Goal: Task Accomplishment & Management: Use online tool/utility

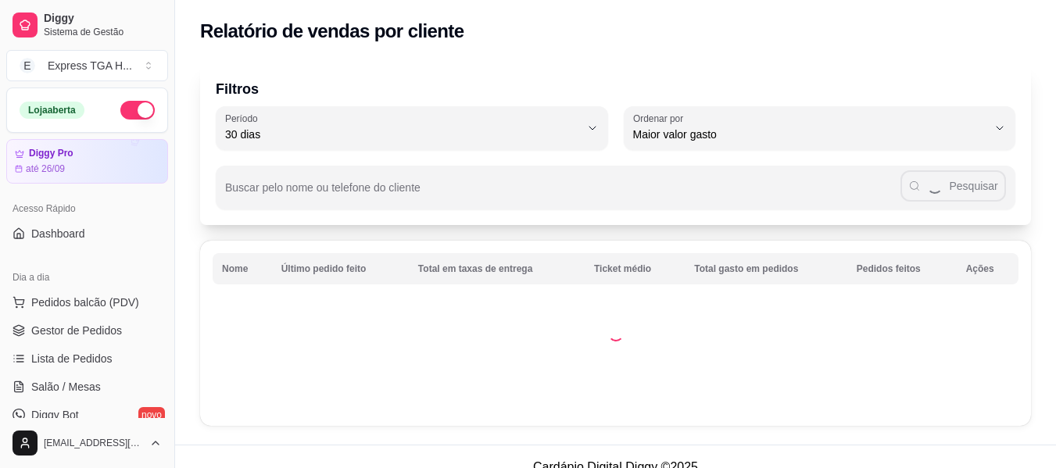
select select "30"
select select "HIGHEST_TOTAL_SPENT_WITH_ORDERS"
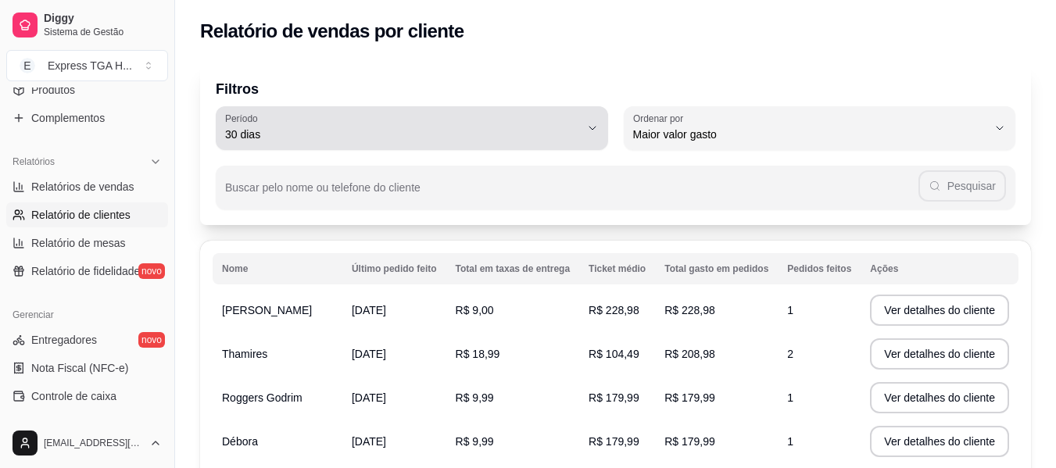
click at [524, 138] on span "30 dias" at bounding box center [402, 135] width 355 height 16
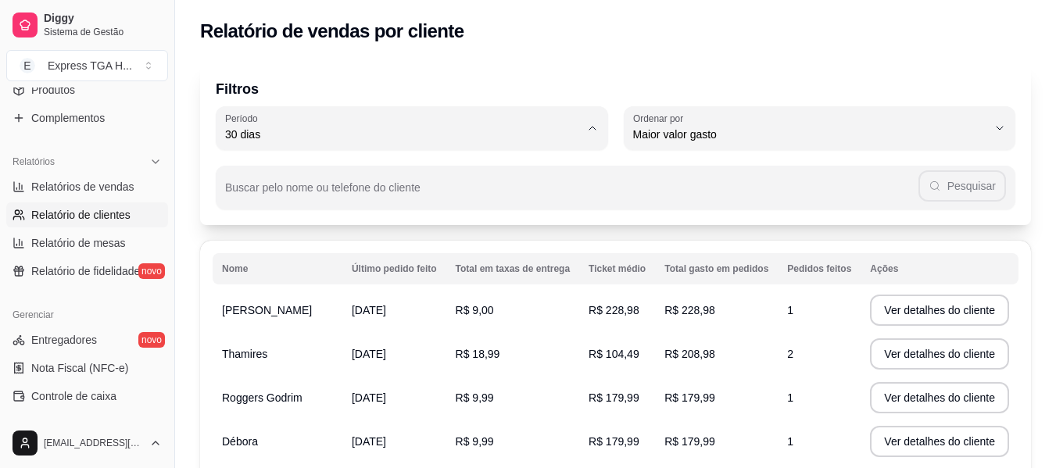
click at [366, 321] on li "60 dias" at bounding box center [412, 325] width 364 height 24
type input "60"
select select "60"
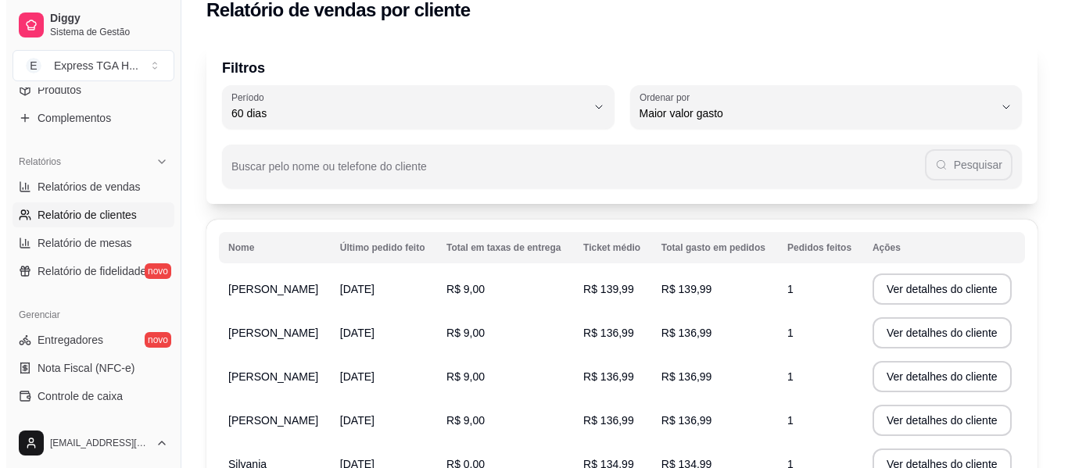
scroll to position [374, 0]
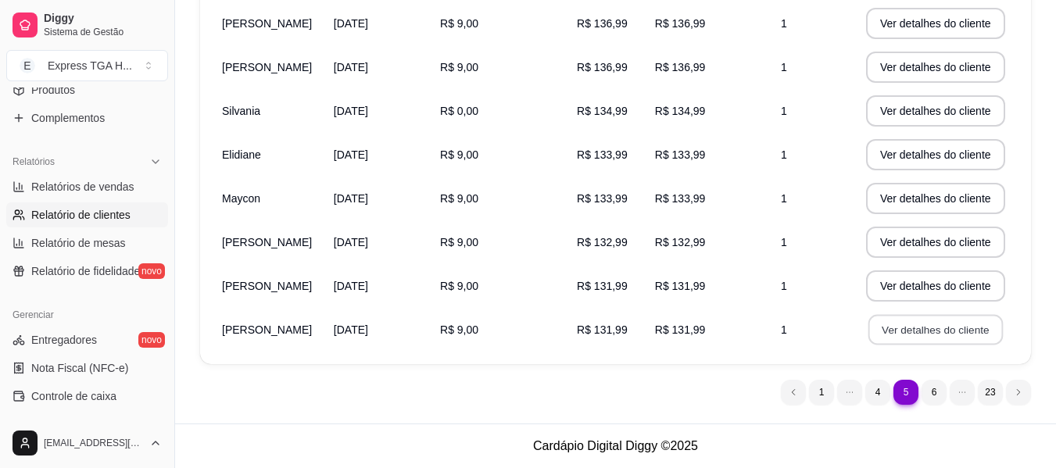
click at [965, 327] on button "Ver detalhes do cliente" at bounding box center [935, 330] width 134 height 30
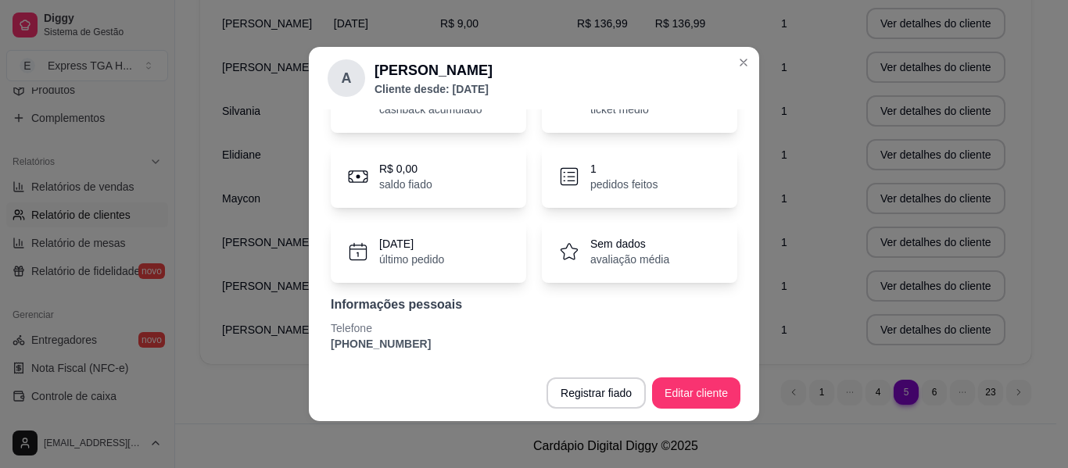
scroll to position [98, 0]
click at [377, 336] on p "[PHONE_NUMBER]" at bounding box center [534, 342] width 406 height 16
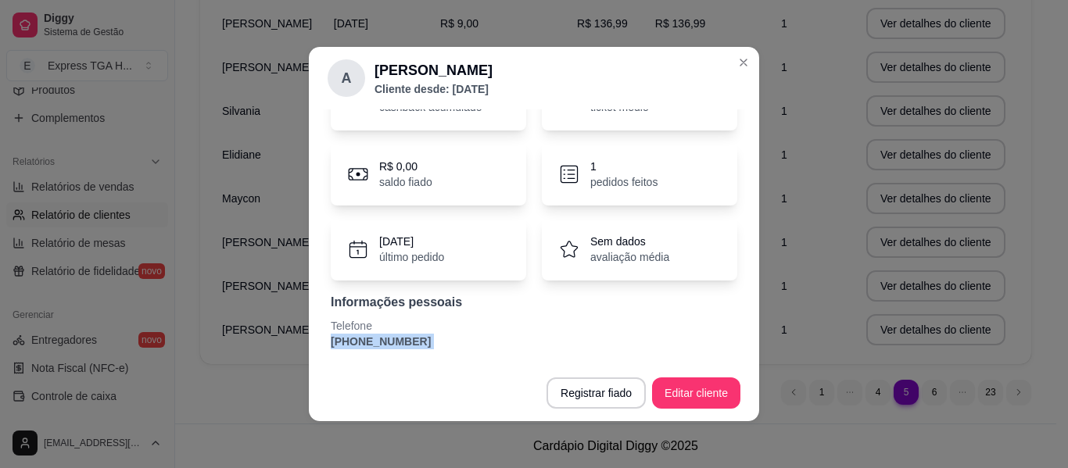
click at [377, 336] on p "[PHONE_NUMBER]" at bounding box center [534, 342] width 406 height 16
copy section "[PHONE_NUMBER] Registrar fiado Editar cliente"
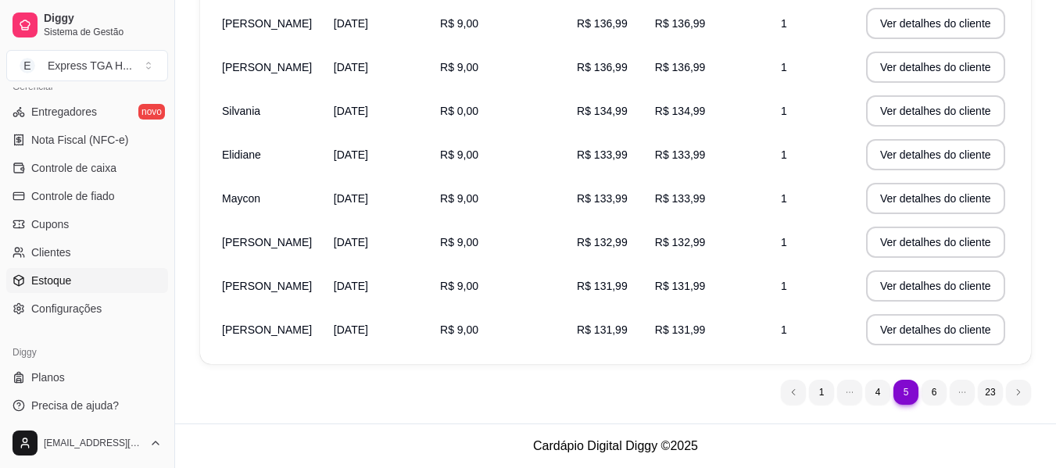
scroll to position [657, 0]
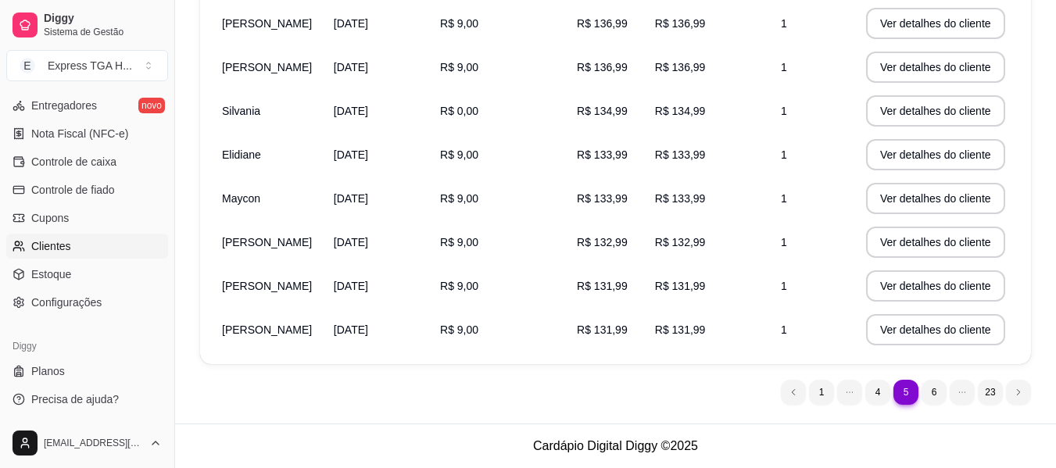
click at [86, 256] on link "Clientes" at bounding box center [87, 246] width 162 height 25
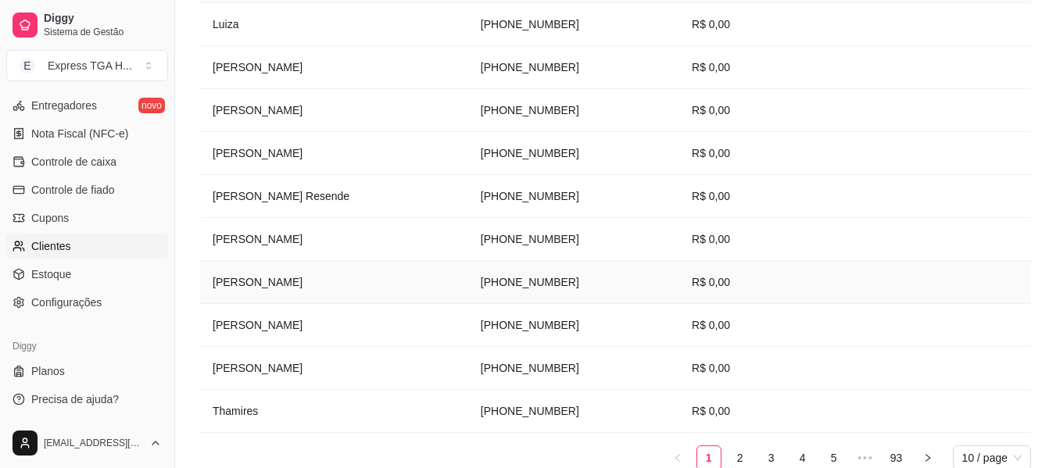
scroll to position [390, 0]
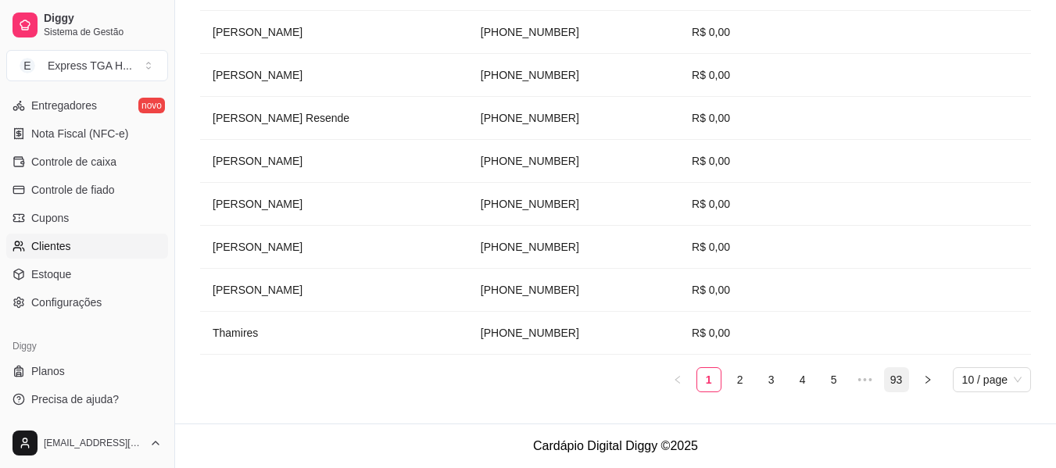
click at [888, 373] on link "93" at bounding box center [896, 379] width 23 height 23
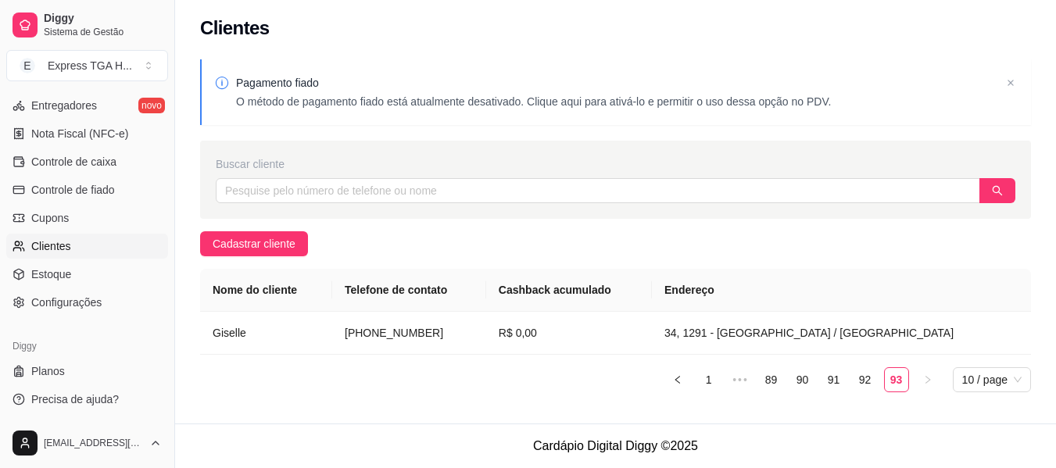
click at [850, 381] on ul "1 ••• 89 90 91 92 93 10 / page" at bounding box center [615, 379] width 831 height 25
click at [757, 410] on div "Pagamento fiado O método de pagamento fiado está atualmente desativado. Clique …" at bounding box center [615, 237] width 881 height 374
click at [797, 362] on div "Nome do cliente Telefone de contato Cashback acumulado Endereço Giselle [PHONE_…" at bounding box center [615, 331] width 831 height 124
click at [784, 378] on ul "1 ••• 89 90 91 92 93 10 / page" at bounding box center [615, 379] width 831 height 25
click at [743, 384] on span "•••" at bounding box center [740, 379] width 25 height 25
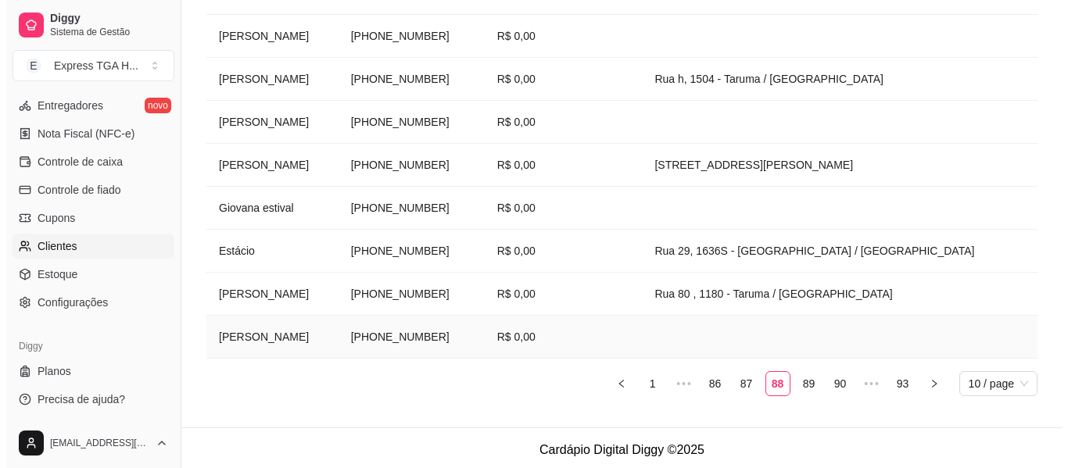
scroll to position [390, 0]
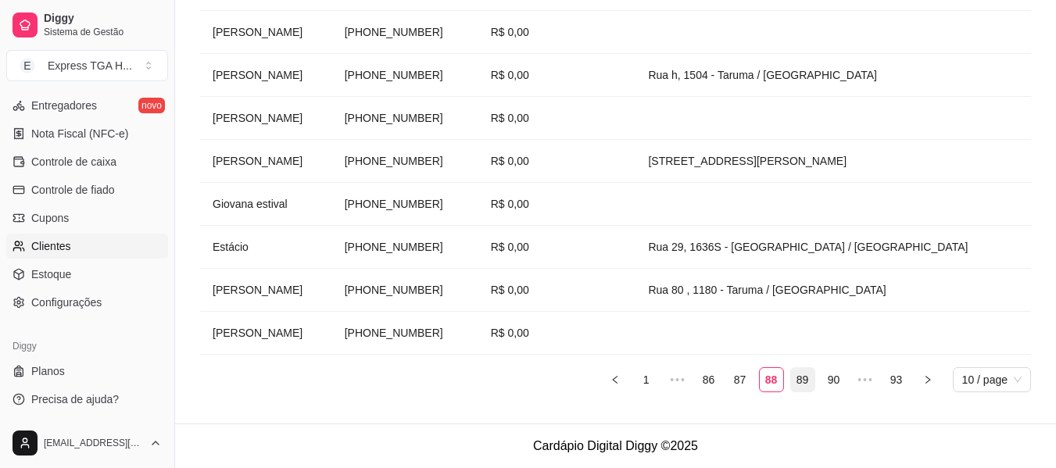
click at [807, 382] on link "89" at bounding box center [802, 379] width 23 height 23
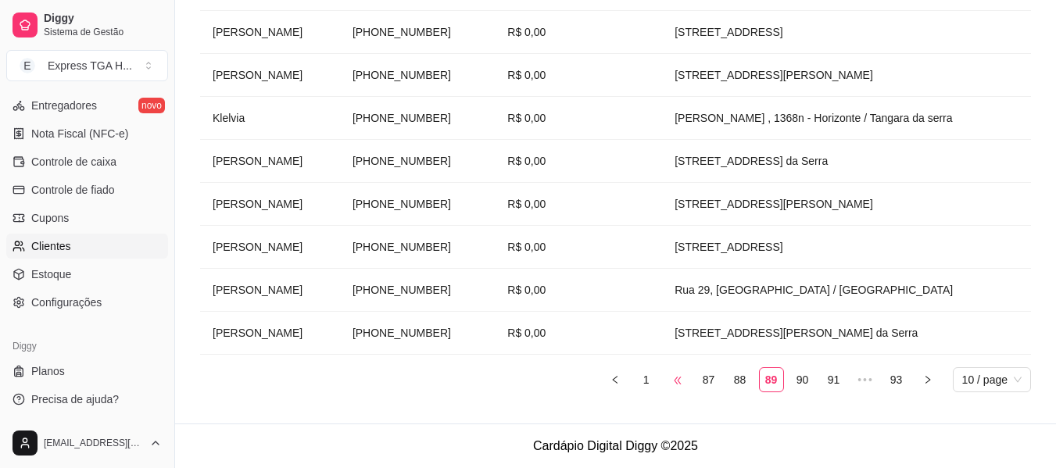
click at [675, 390] on span "•••" at bounding box center [677, 379] width 25 height 25
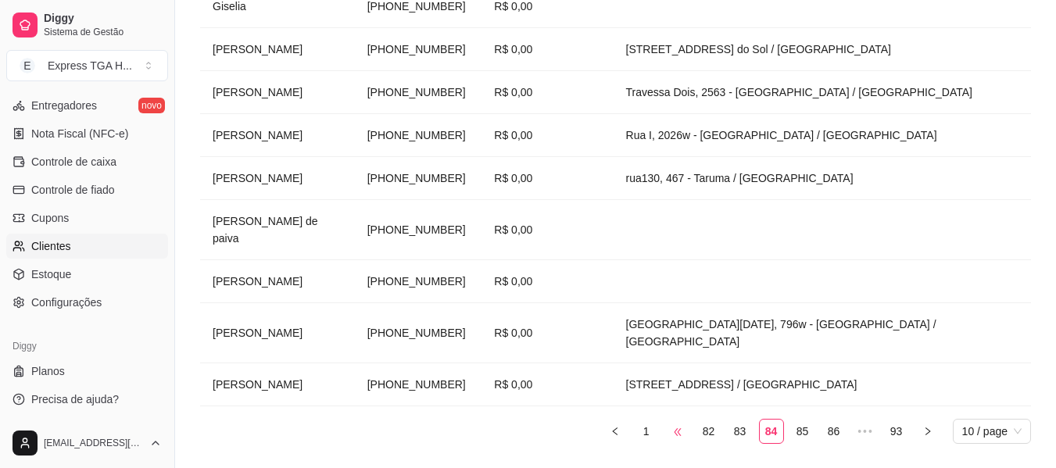
click at [675, 419] on span "•••" at bounding box center [677, 431] width 25 height 25
click at [678, 419] on span "•••" at bounding box center [677, 431] width 25 height 25
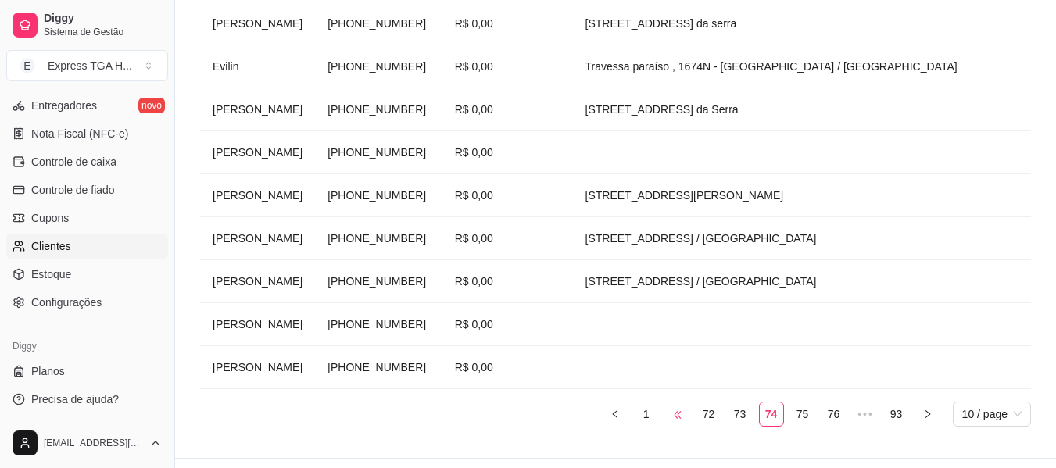
click at [678, 402] on span "•••" at bounding box center [677, 414] width 25 height 25
click at [679, 402] on span "•••" at bounding box center [677, 414] width 25 height 25
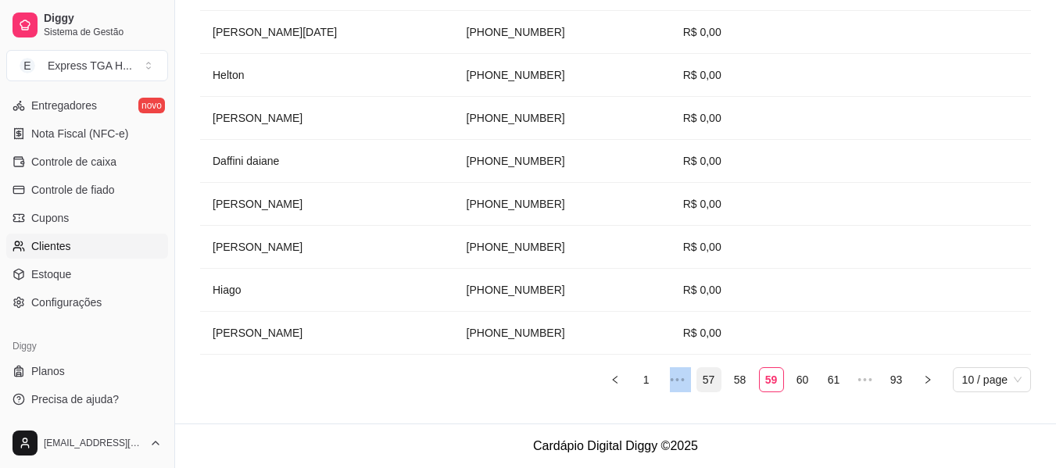
click at [704, 371] on link "57" at bounding box center [708, 379] width 23 height 23
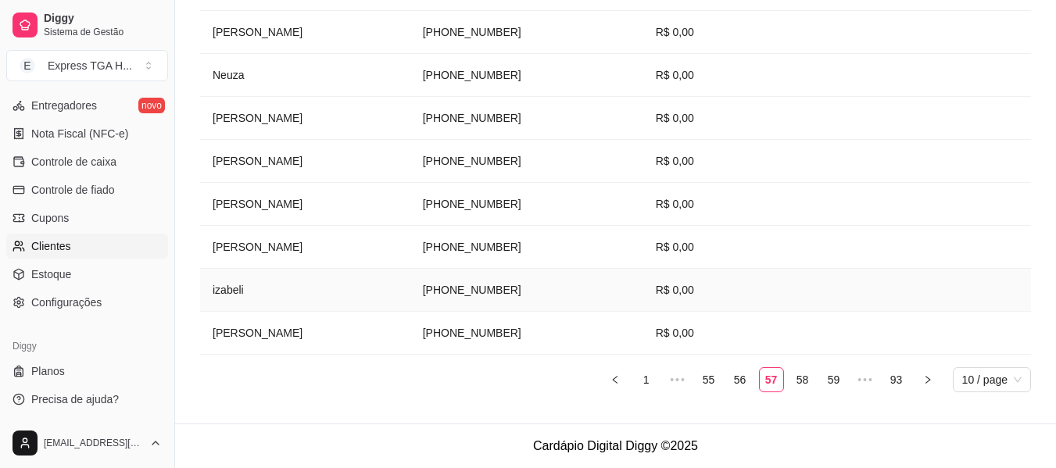
click at [532, 293] on td "[PHONE_NUMBER]" at bounding box center [526, 290] width 233 height 43
click at [501, 285] on td "[PHONE_NUMBER]" at bounding box center [526, 290] width 233 height 43
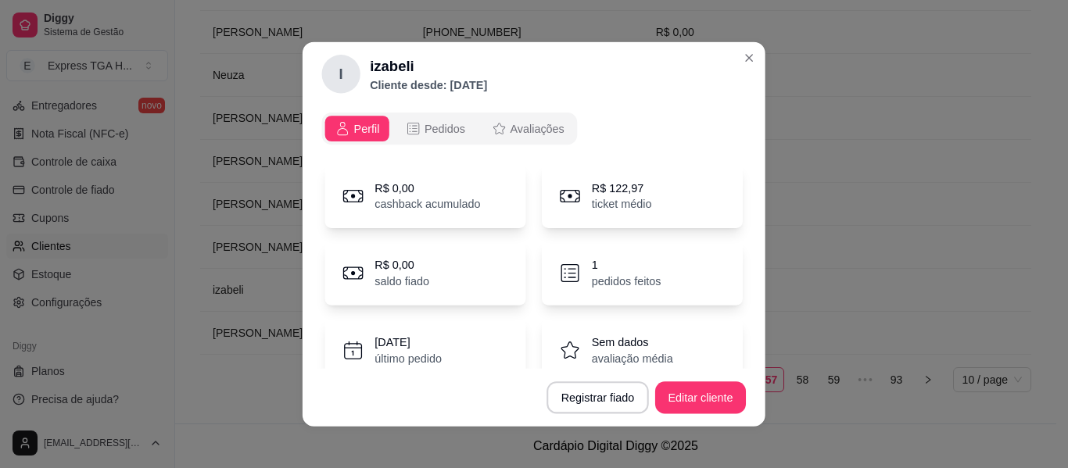
click at [501, 285] on div "R$ 0,00 saldo fiado" at bounding box center [425, 273] width 201 height 64
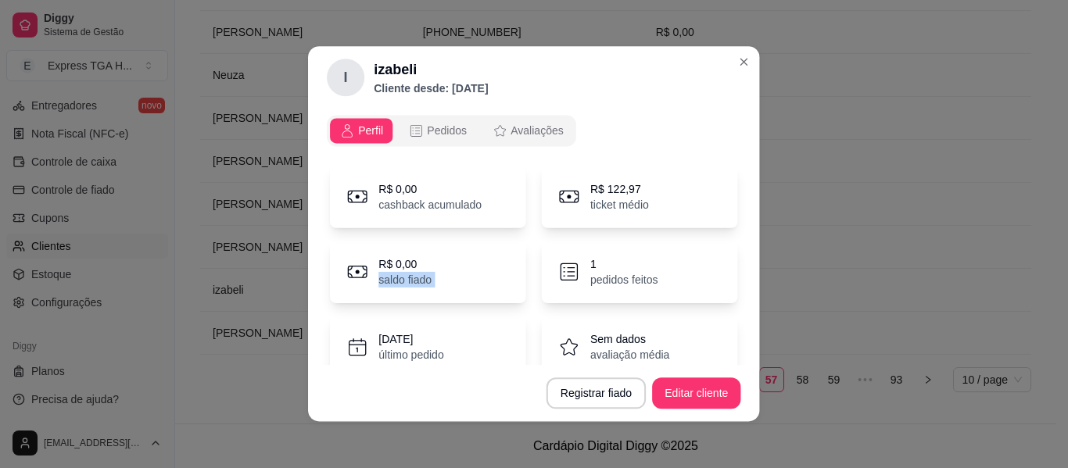
click at [501, 285] on div "R$ 0,00 saldo fiado" at bounding box center [428, 272] width 196 height 63
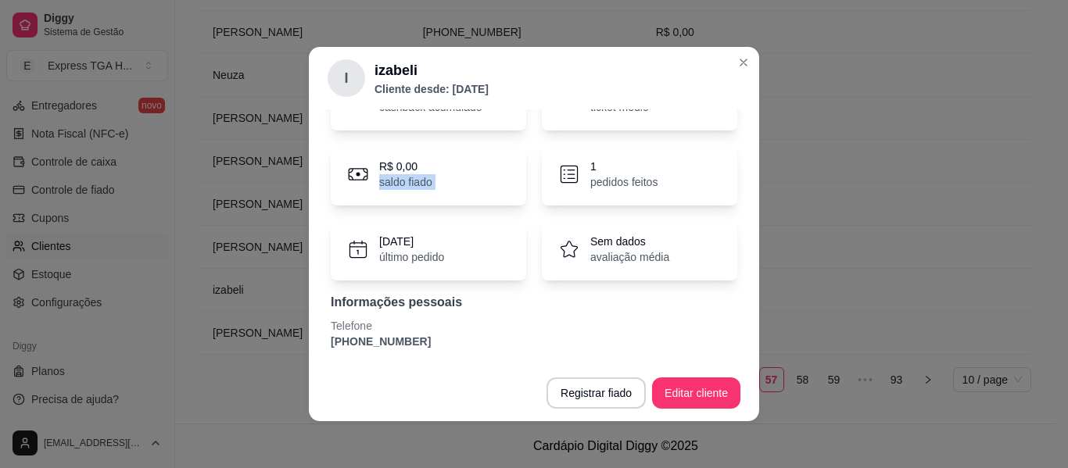
scroll to position [3, 0]
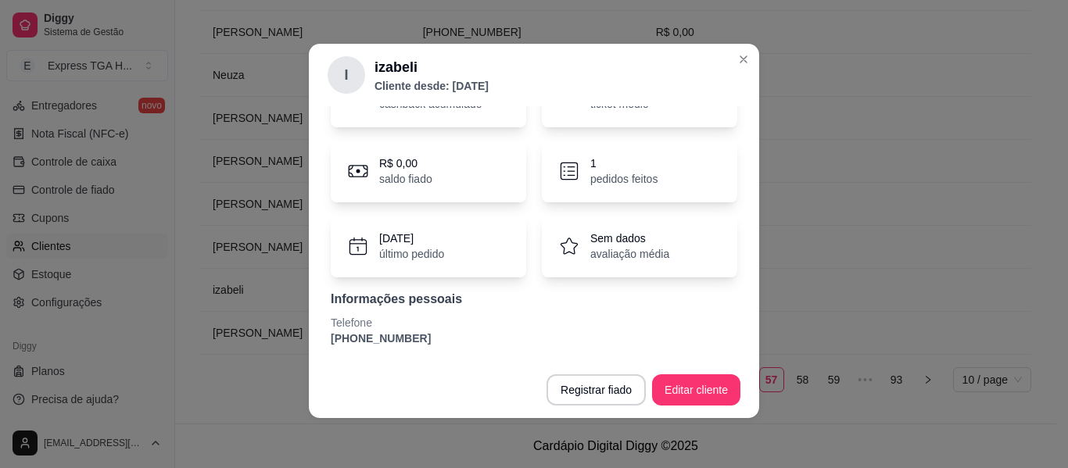
click at [377, 331] on p "[PHONE_NUMBER]" at bounding box center [534, 339] width 406 height 16
copy section "[PHONE_NUMBER] Registrar fiado Editar cliente"
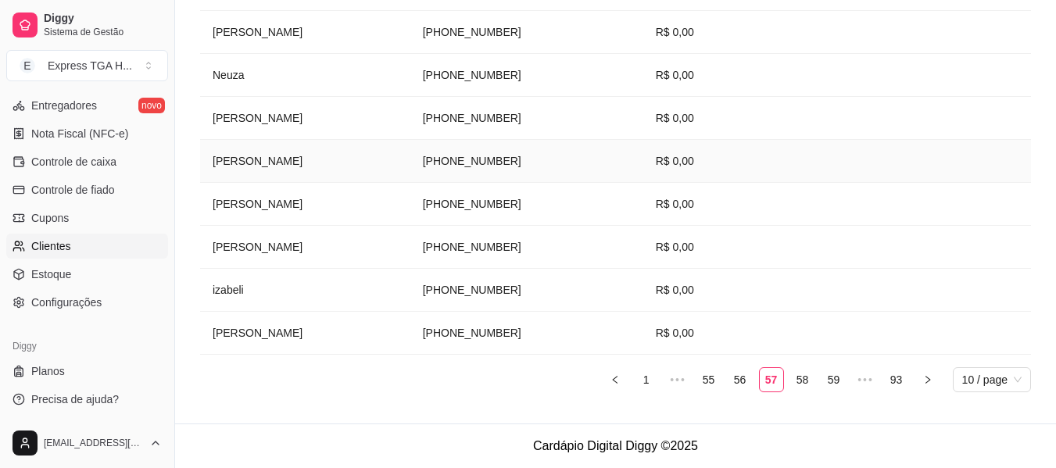
click at [535, 158] on td "[PHONE_NUMBER]" at bounding box center [526, 161] width 233 height 43
click at [535, 159] on td "[PHONE_NUMBER]" at bounding box center [526, 161] width 233 height 43
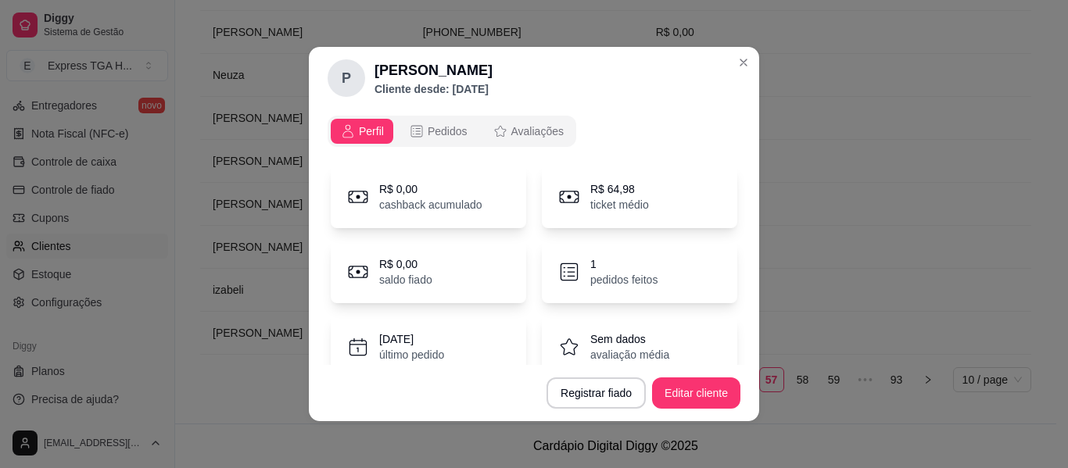
click at [646, 144] on div "Perfil Pedidos Avaliações" at bounding box center [534, 131] width 413 height 31
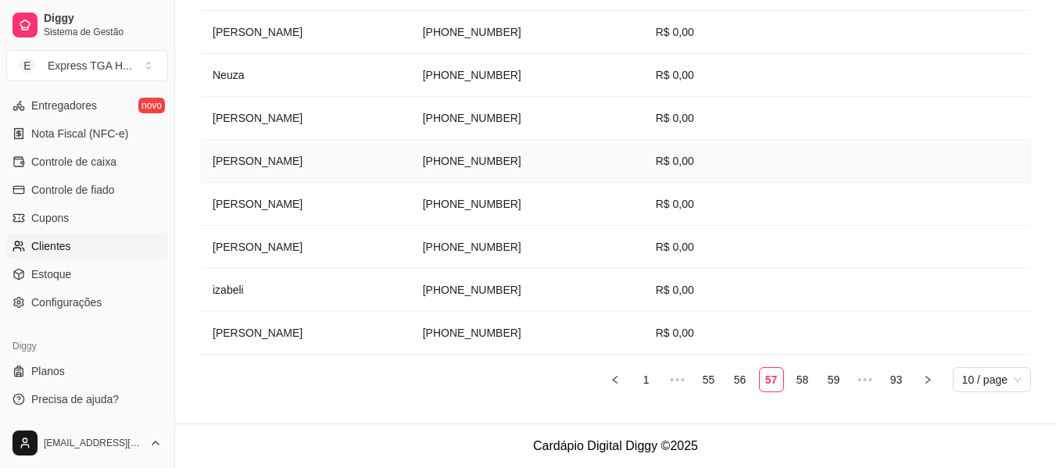
click at [522, 159] on td "[PHONE_NUMBER]" at bounding box center [526, 161] width 233 height 43
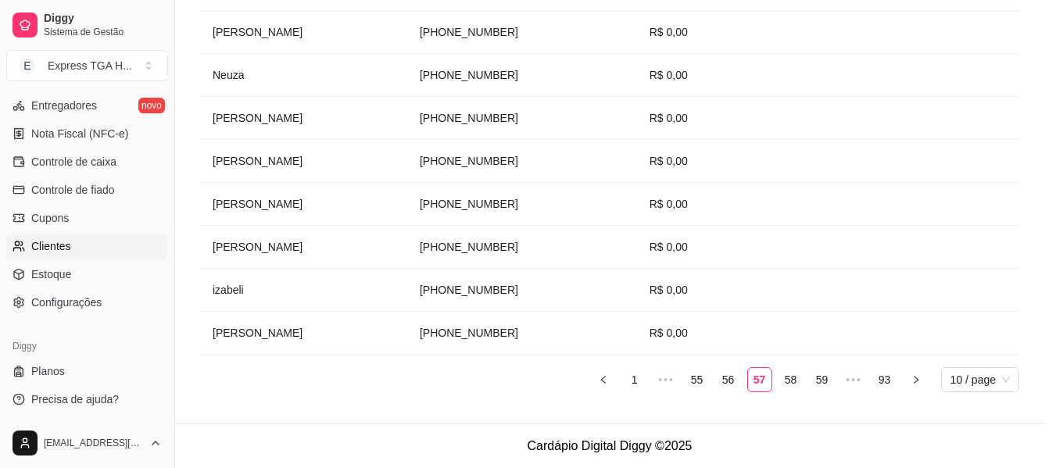
click at [524, 159] on div "R$ 0,00 cashback acumulado R$ 64,98 ticket médio R$ 0,00 saldo fiado 1 pedidos …" at bounding box center [527, 307] width 417 height 303
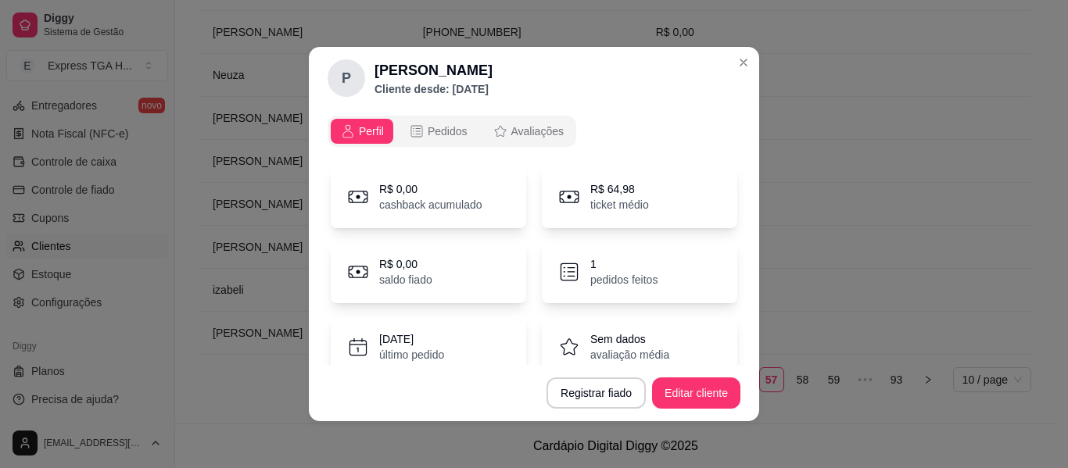
click at [690, 130] on div "Perfil Pedidos Avaliações" at bounding box center [534, 131] width 413 height 31
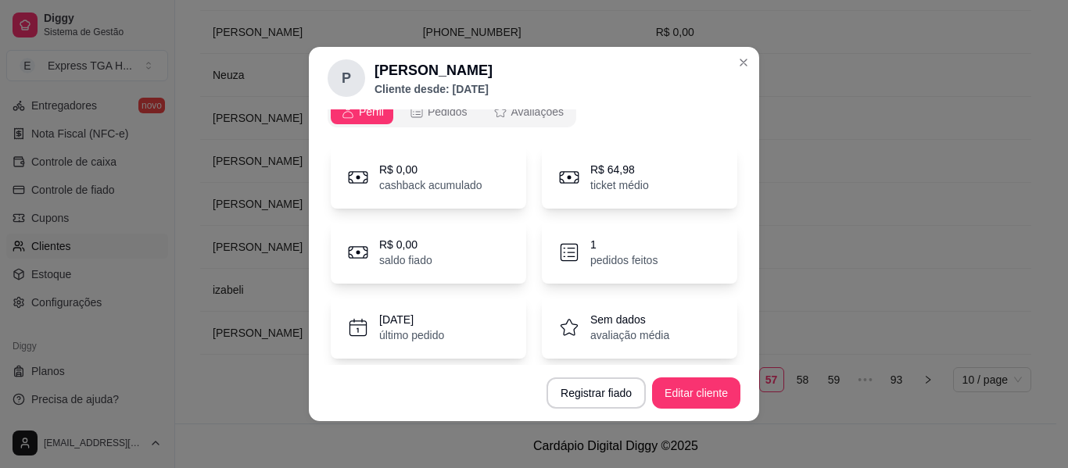
scroll to position [98, 0]
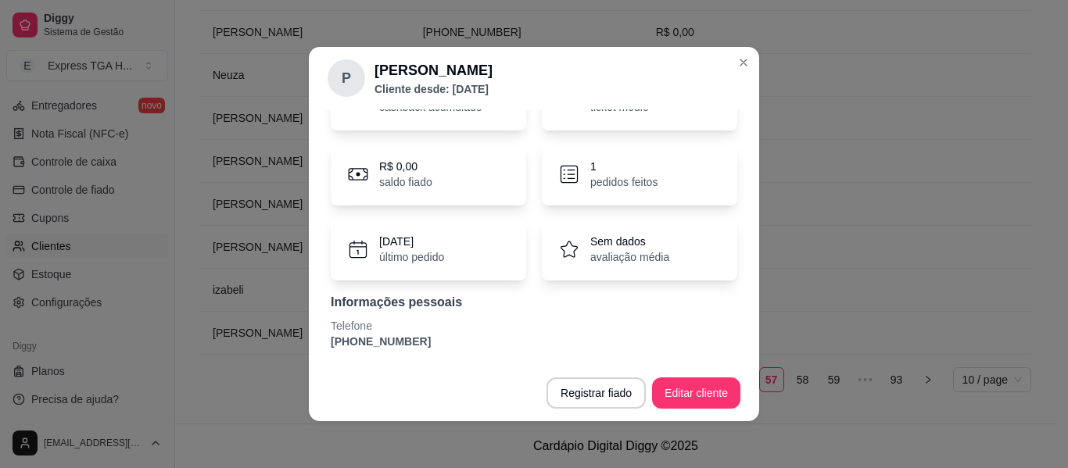
click at [380, 343] on p "[PHONE_NUMBER]" at bounding box center [534, 342] width 406 height 16
copy section "[PHONE_NUMBER] Registrar fiado Editar cliente"
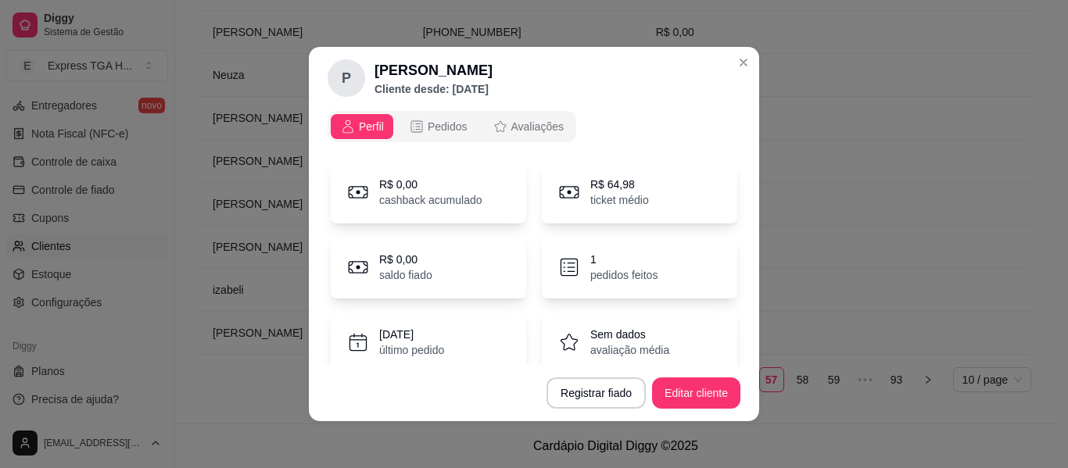
scroll to position [0, 0]
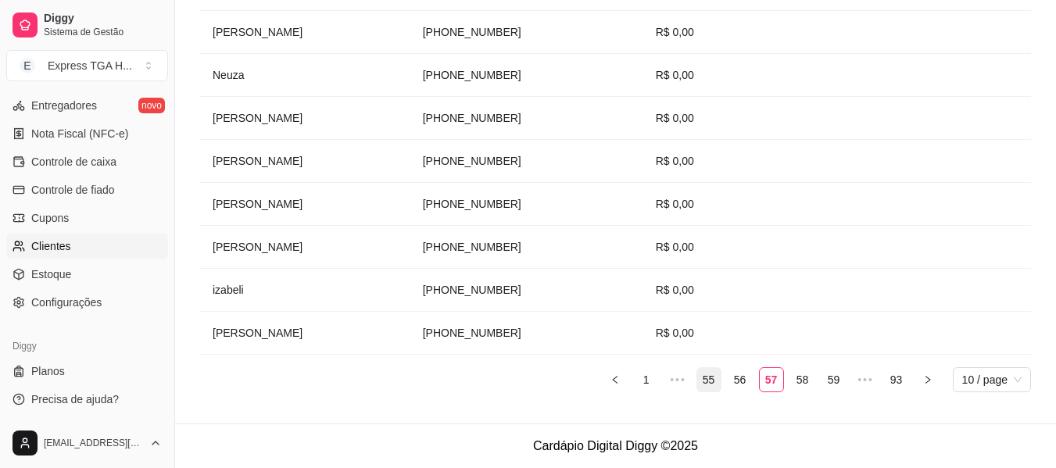
click at [700, 384] on link "55" at bounding box center [708, 379] width 23 height 23
click at [221, 301] on td "[PERSON_NAME]" at bounding box center [305, 290] width 210 height 43
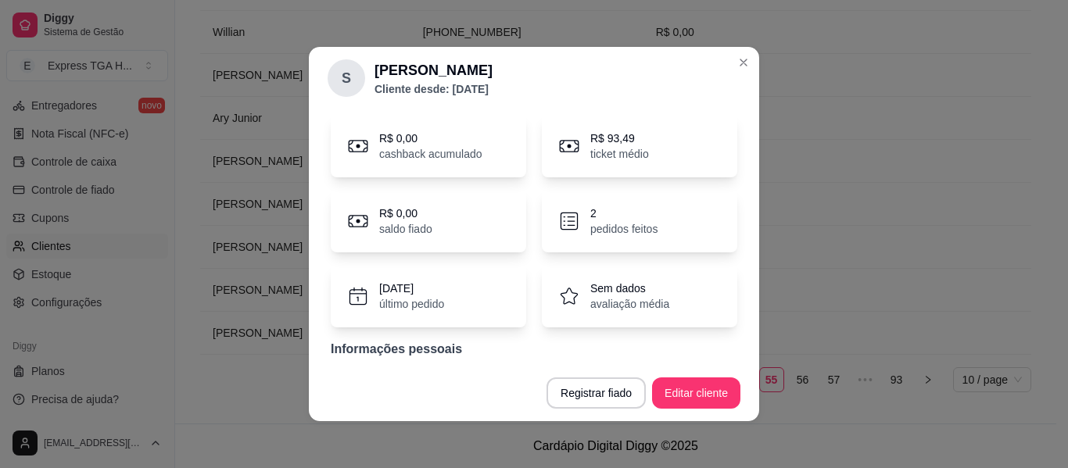
scroll to position [78, 0]
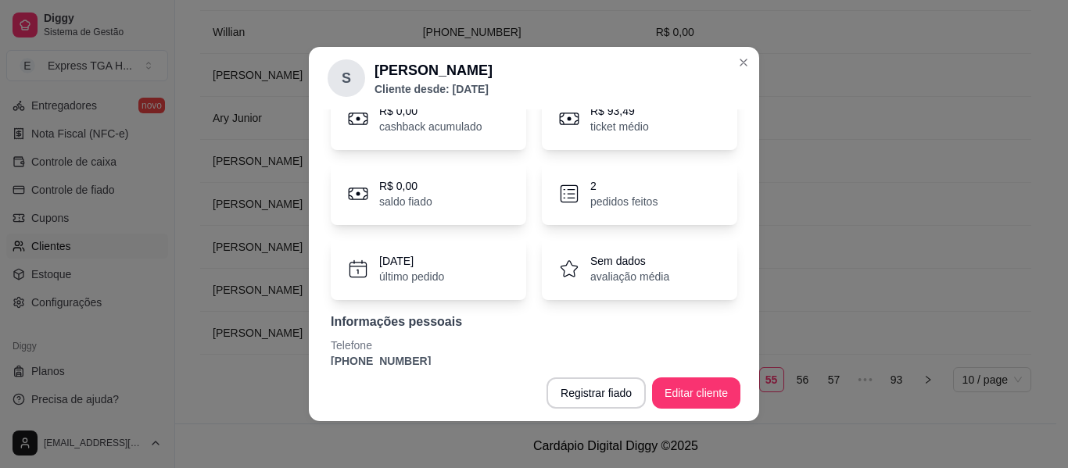
click at [377, 370] on footer "Registrar fiado Editar cliente" at bounding box center [534, 393] width 450 height 56
click at [373, 360] on p "[PHONE_NUMBER]" at bounding box center [534, 361] width 406 height 16
copy section "[PHONE_NUMBER] Registrar fiado Editar cliente"
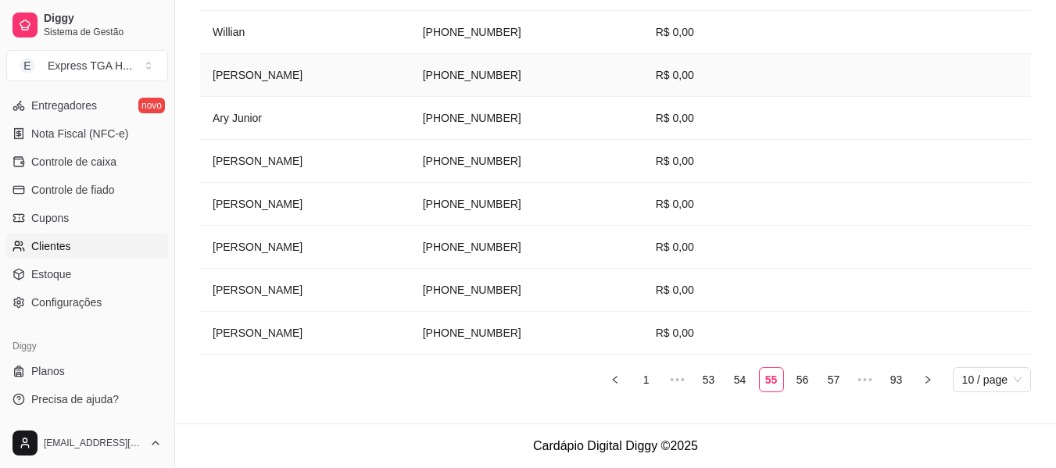
click at [489, 72] on td "[PHONE_NUMBER]" at bounding box center [526, 75] width 233 height 43
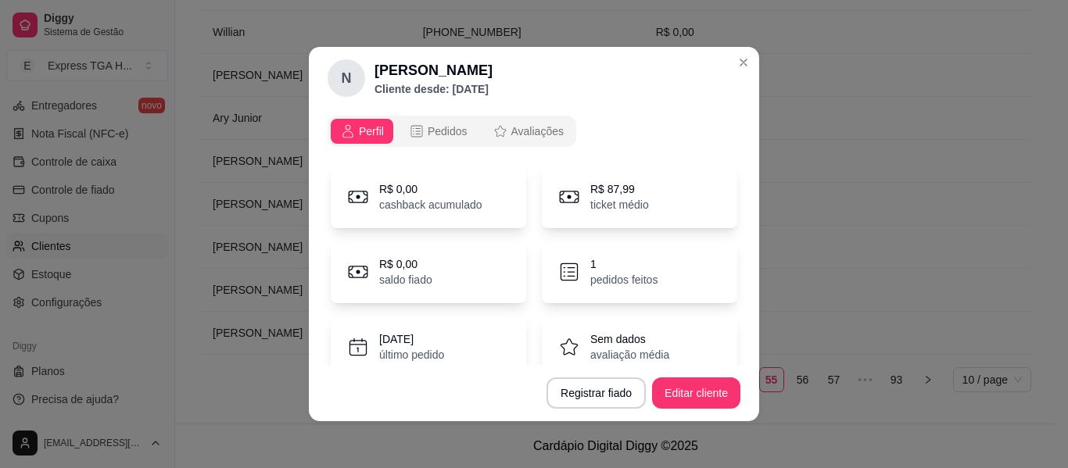
copy td "[PHONE_NUMBER]"
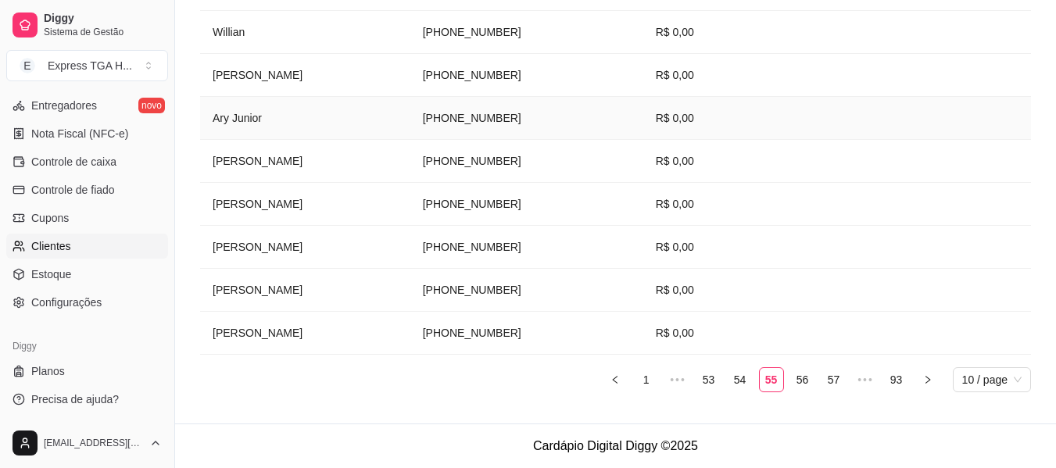
click at [510, 120] on td "[PHONE_NUMBER]" at bounding box center [526, 118] width 233 height 43
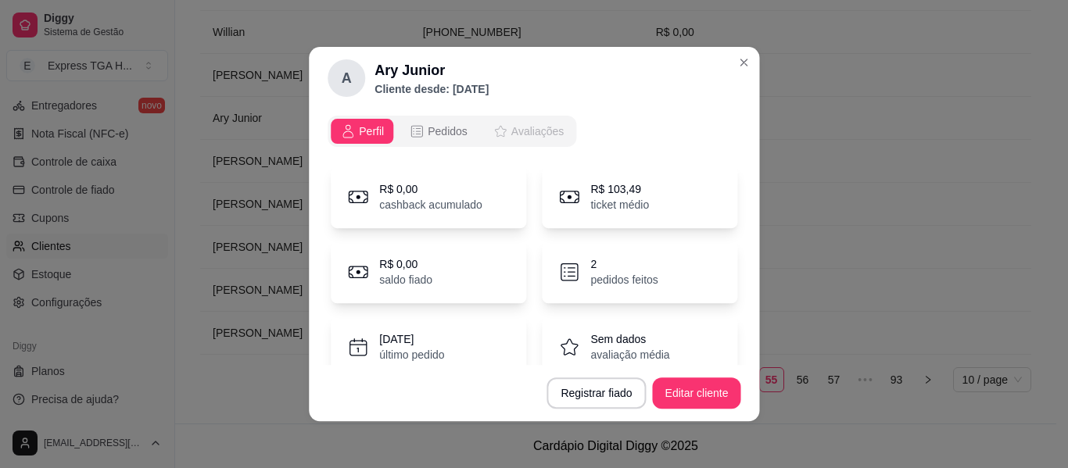
click at [510, 120] on button "Avaliações" at bounding box center [527, 131] width 91 height 25
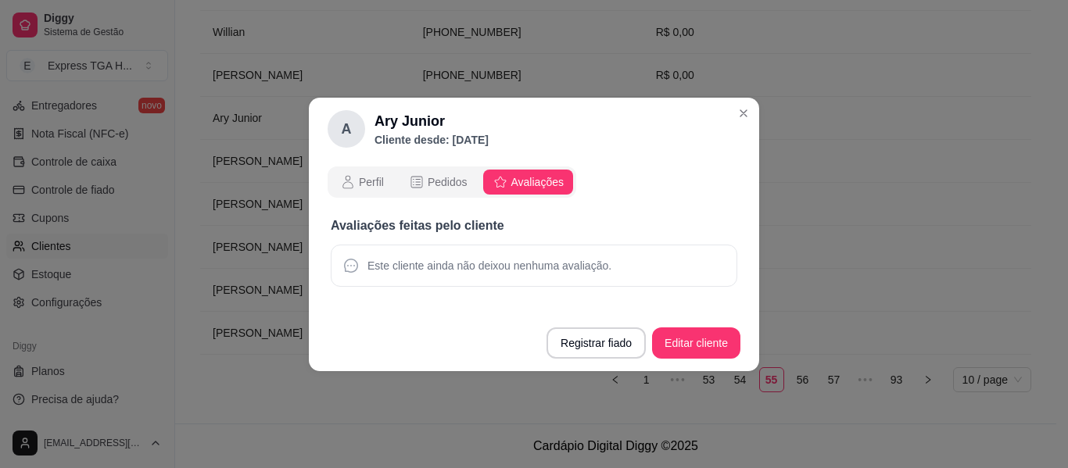
click at [643, 120] on header "A Ary Junior Cliente desde: [DATE]" at bounding box center [534, 129] width 450 height 63
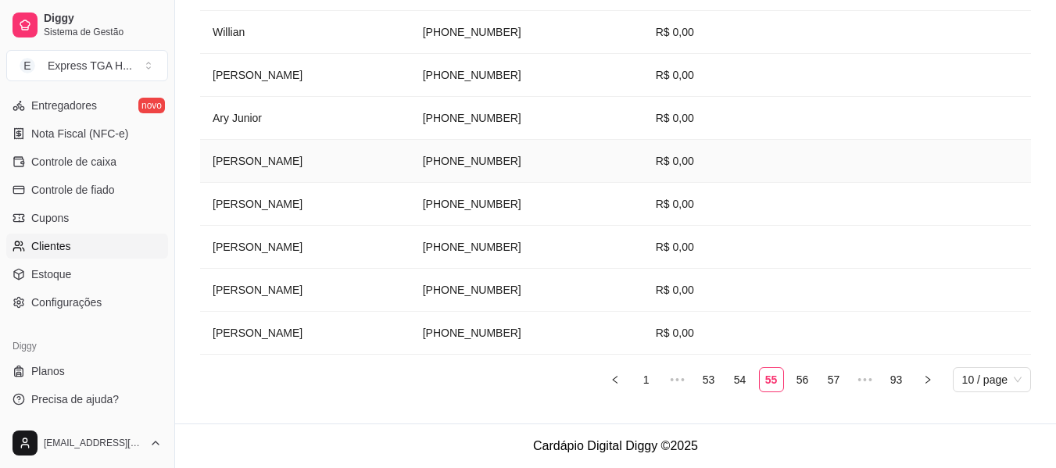
click at [498, 152] on td "[PHONE_NUMBER]" at bounding box center [526, 161] width 233 height 43
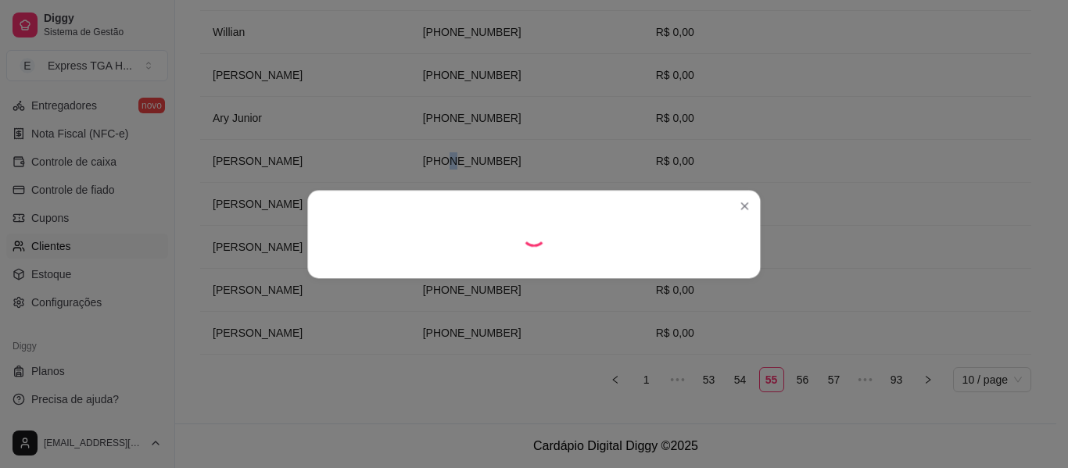
click at [498, 152] on div at bounding box center [533, 233] width 1073 height 471
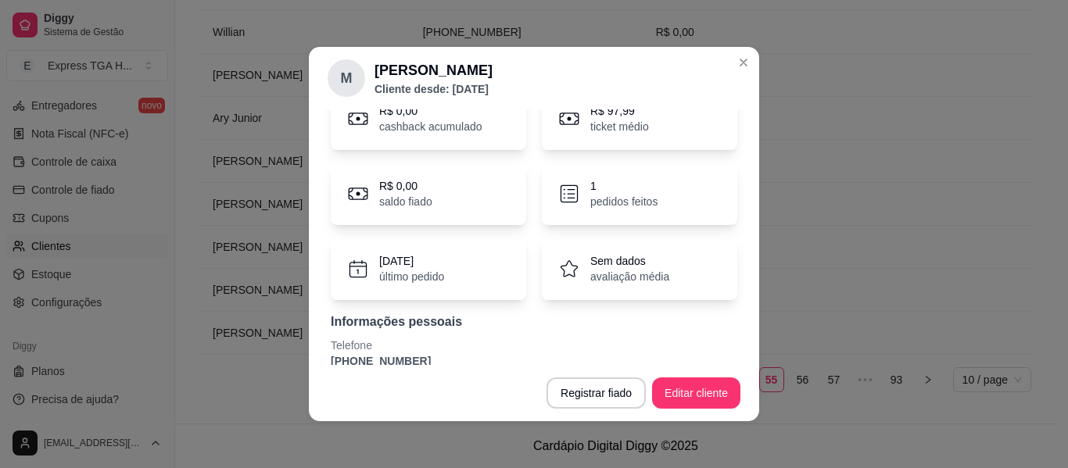
click at [395, 356] on p "[PHONE_NUMBER]" at bounding box center [534, 361] width 406 height 16
click at [395, 356] on div "R$ 0,00 cashback acumulado R$ 97,99 ticket médio R$ 0,00 saldo fiado 1 pedidos …" at bounding box center [534, 228] width 413 height 300
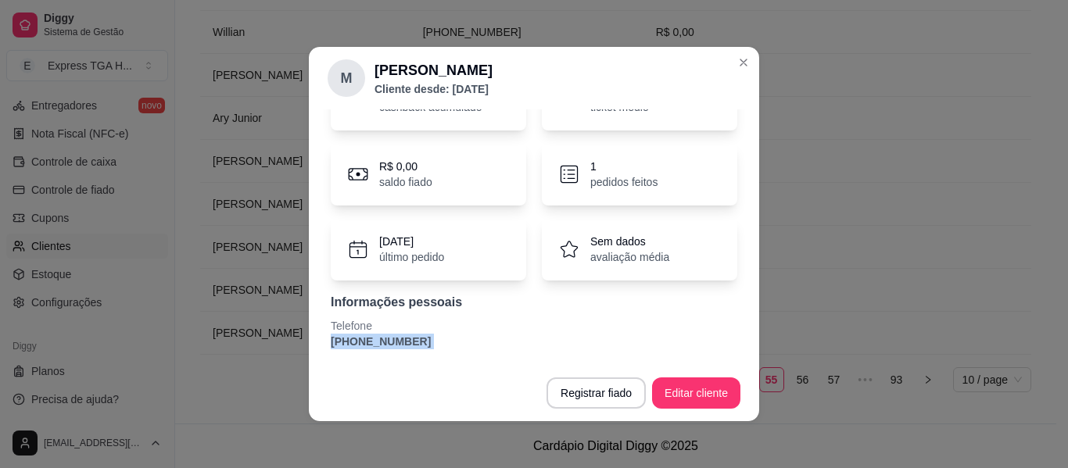
copy section "[PHONE_NUMBER] Registrar fiado Editar cliente"
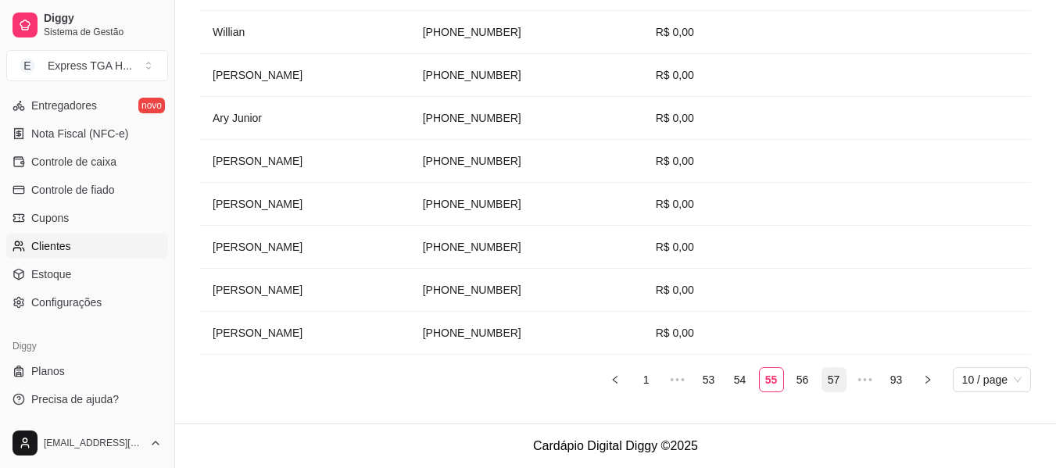
click at [837, 379] on link "57" at bounding box center [833, 379] width 23 height 23
click at [521, 245] on td "[PHONE_NUMBER]" at bounding box center [526, 247] width 233 height 43
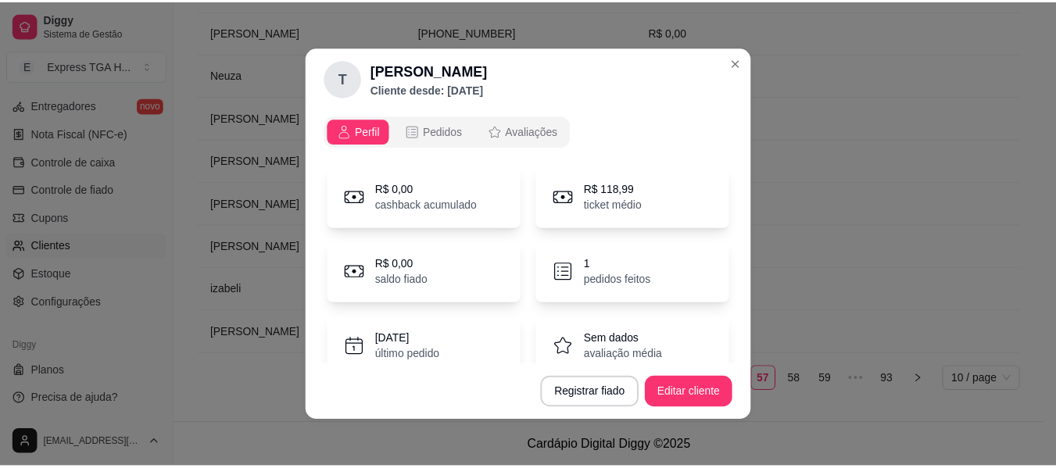
scroll to position [3, 0]
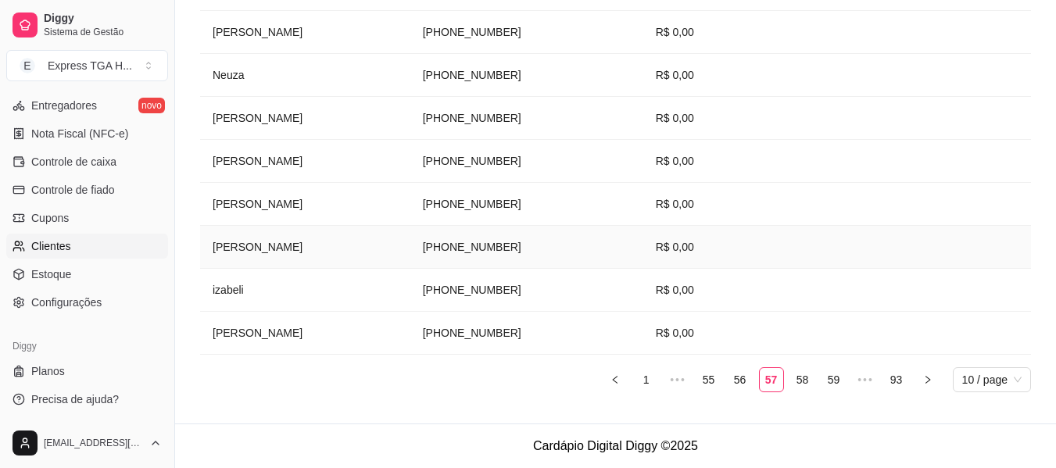
drag, startPoint x: 470, startPoint y: 242, endPoint x: 575, endPoint y: 265, distance: 107.2
click at [575, 265] on td "[PHONE_NUMBER]" at bounding box center [526, 247] width 233 height 43
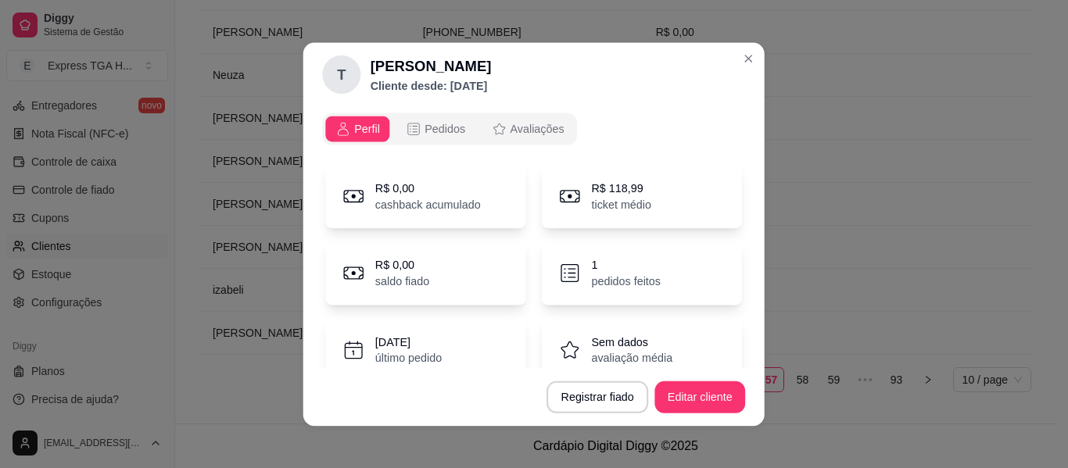
copy td "[PHONE_NUMBER]"
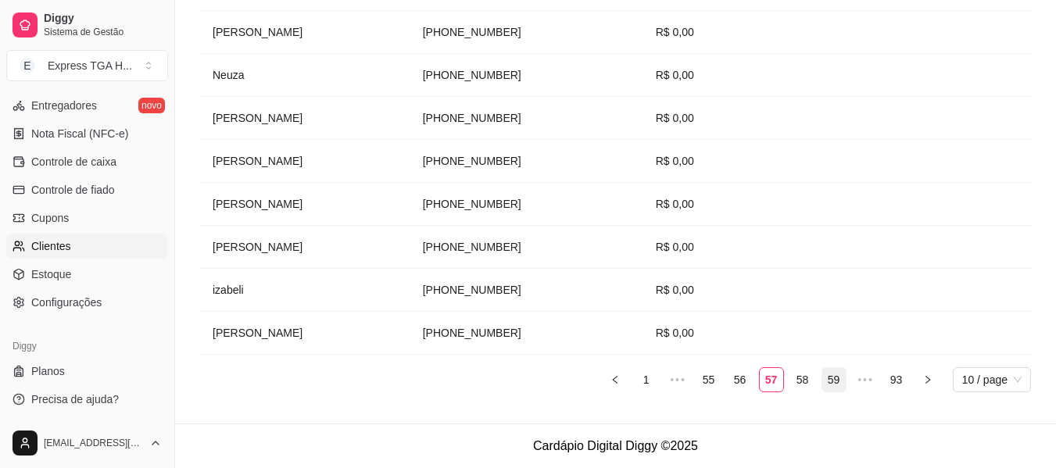
click at [836, 381] on link "59" at bounding box center [833, 379] width 23 height 23
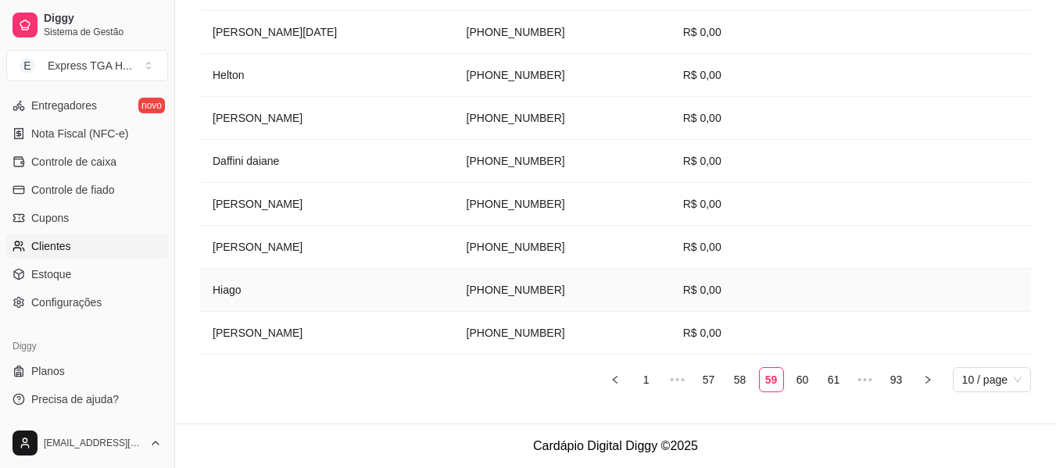
click at [454, 284] on td "[PHONE_NUMBER]" at bounding box center [562, 290] width 217 height 43
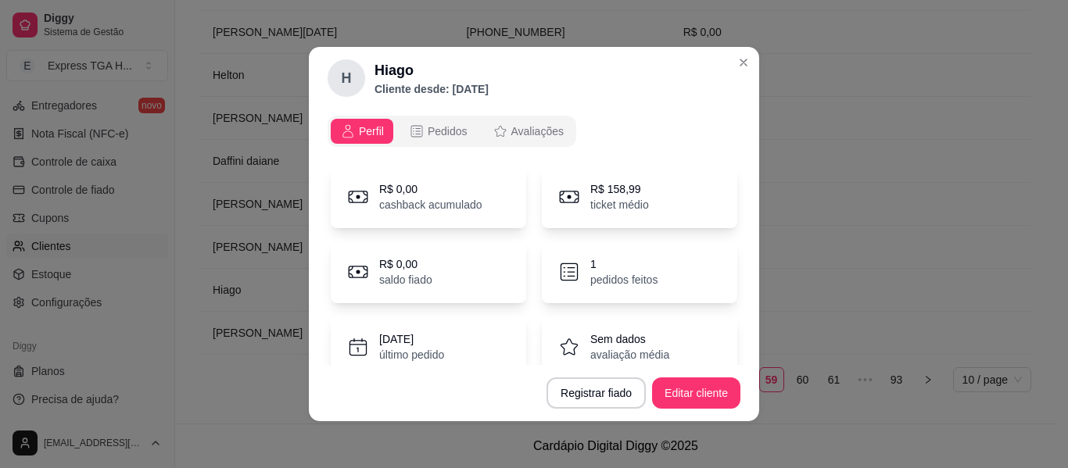
click at [445, 284] on div "R$ 0,00 saldo fiado" at bounding box center [428, 272] width 195 height 63
click at [356, 285] on div "R$ 0,00 saldo fiado" at bounding box center [428, 272] width 195 height 63
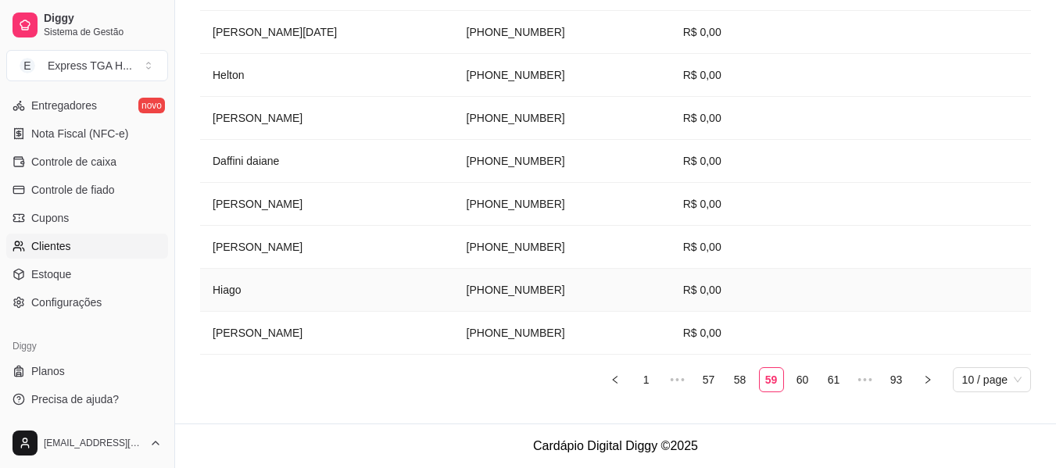
drag, startPoint x: 408, startPoint y: 287, endPoint x: 525, endPoint y: 289, distance: 117.3
click at [525, 289] on td "[PHONE_NUMBER]" at bounding box center [562, 290] width 217 height 43
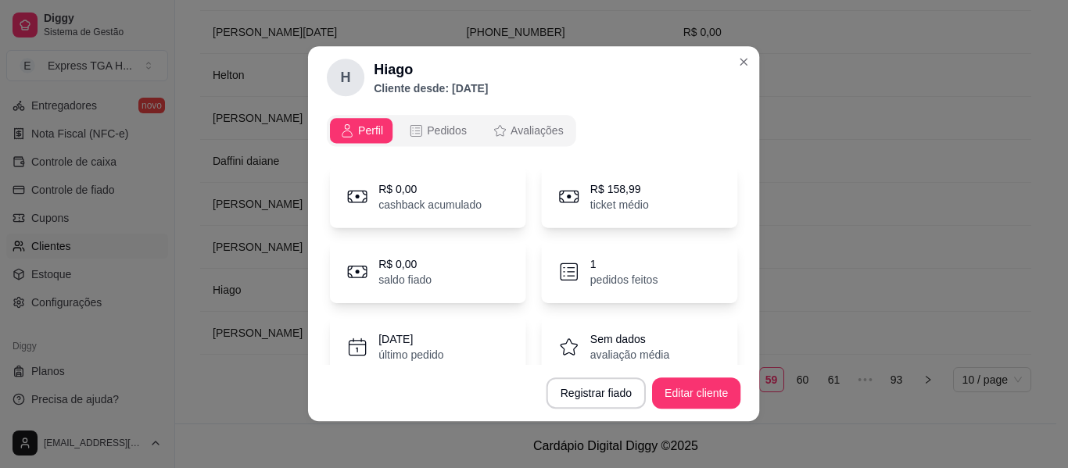
copy td "[PHONE_NUMBER]"
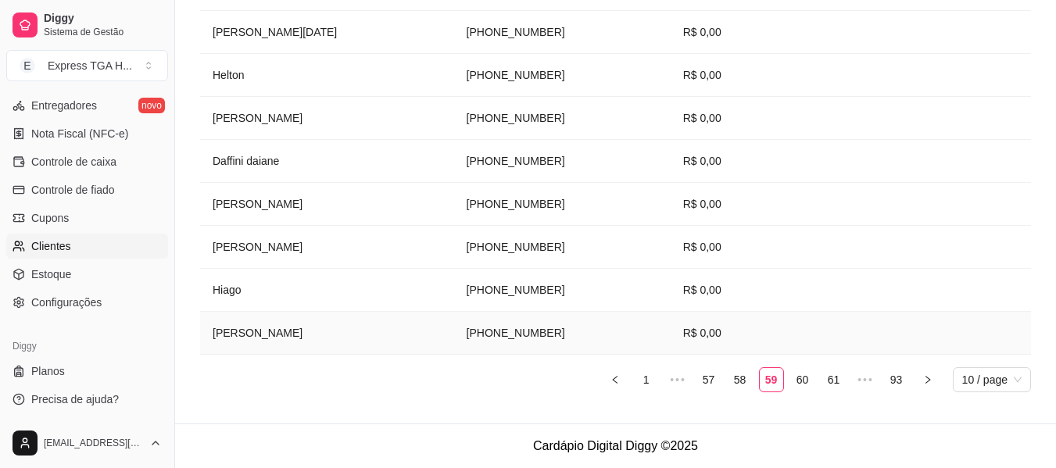
click at [470, 330] on td "[PHONE_NUMBER]" at bounding box center [562, 333] width 217 height 43
drag, startPoint x: 401, startPoint y: 336, endPoint x: 542, endPoint y: 325, distance: 141.9
click at [542, 325] on tr "[PERSON_NAME] [PHONE_NUMBER] R$ 0,00" at bounding box center [615, 333] width 831 height 43
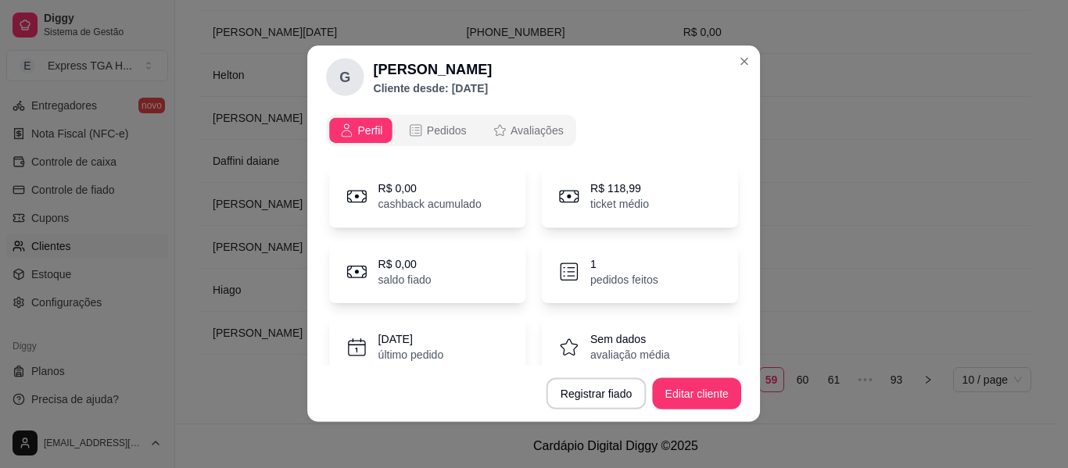
copy tr "[PHONE_NUMBER]"
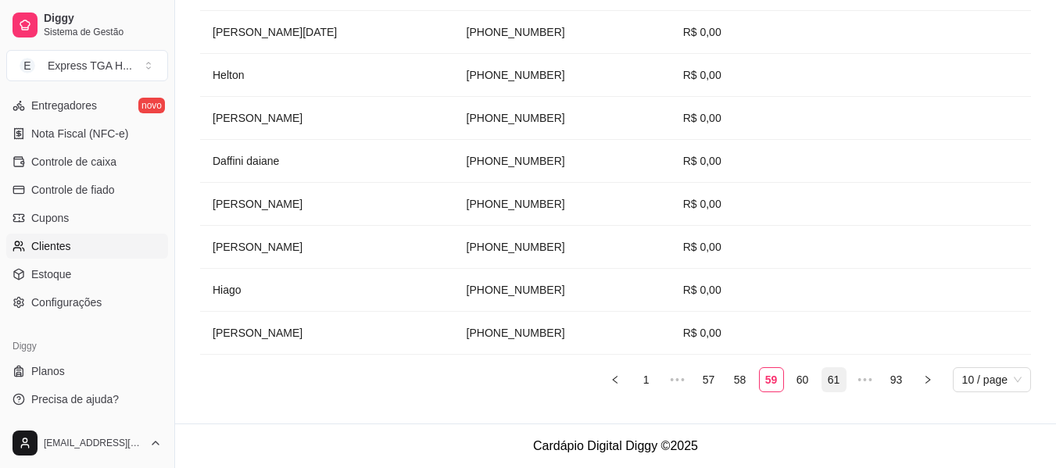
click at [832, 374] on link "61" at bounding box center [833, 379] width 23 height 23
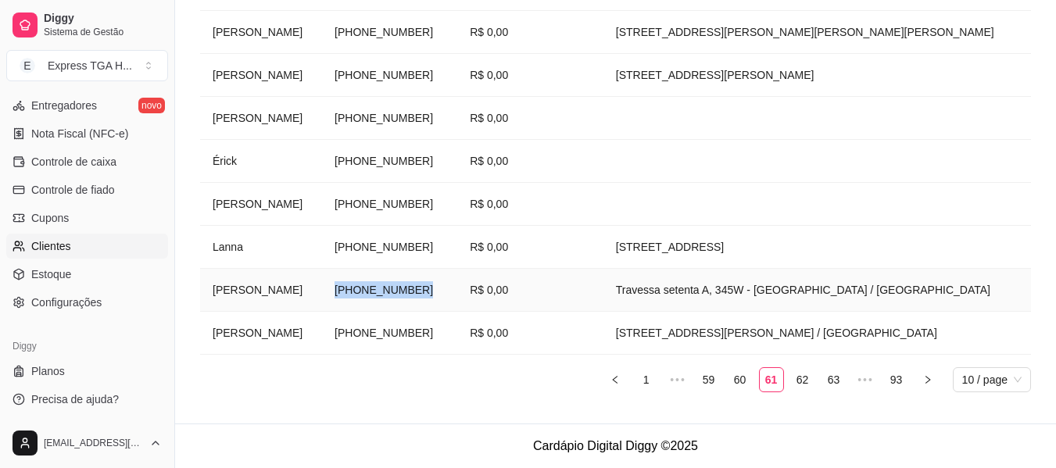
drag, startPoint x: 392, startPoint y: 290, endPoint x: 483, endPoint y: 282, distance: 91.8
click at [457, 282] on td "[PHONE_NUMBER]" at bounding box center [389, 290] width 135 height 43
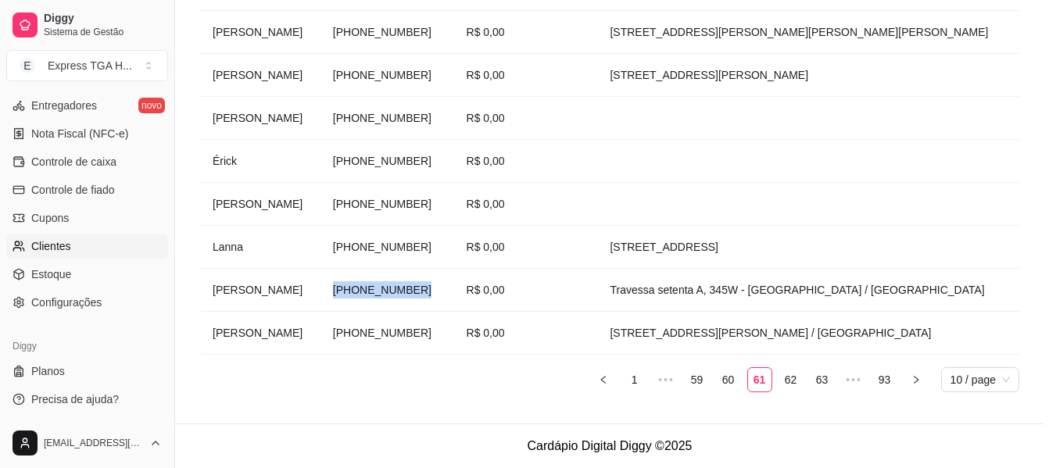
copy td "[PHONE_NUMBER]"
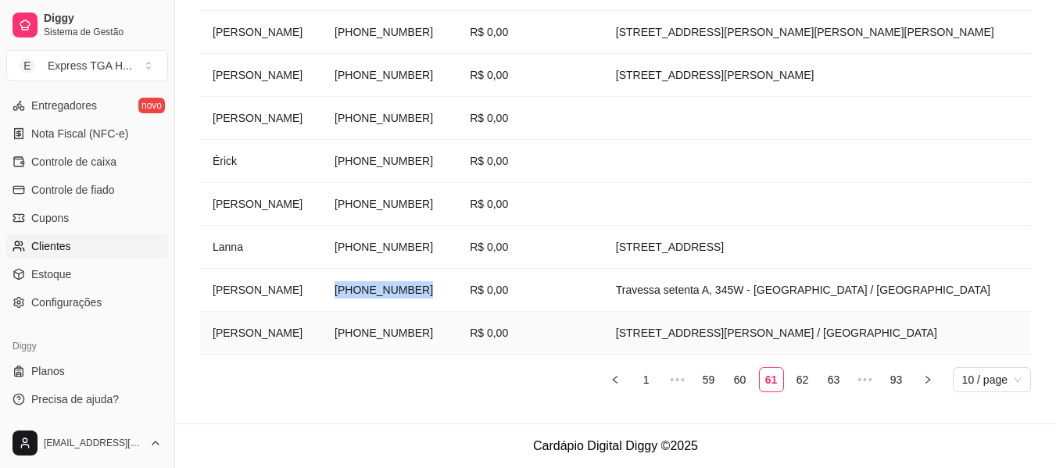
drag, startPoint x: 393, startPoint y: 334, endPoint x: 510, endPoint y: 337, distance: 116.5
click at [457, 337] on td "[PHONE_NUMBER]" at bounding box center [389, 333] width 135 height 43
click at [826, 377] on link "63" at bounding box center [833, 379] width 23 height 23
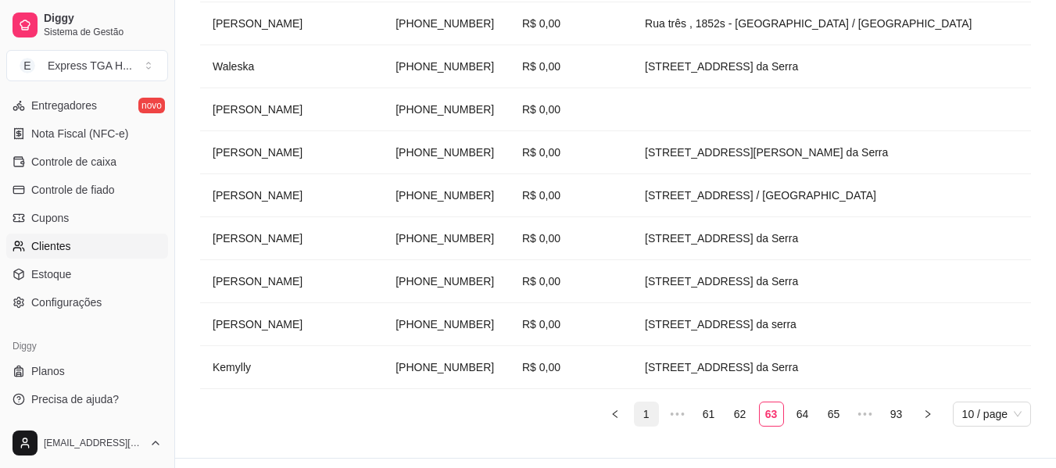
click at [637, 403] on link "1" at bounding box center [646, 414] width 23 height 23
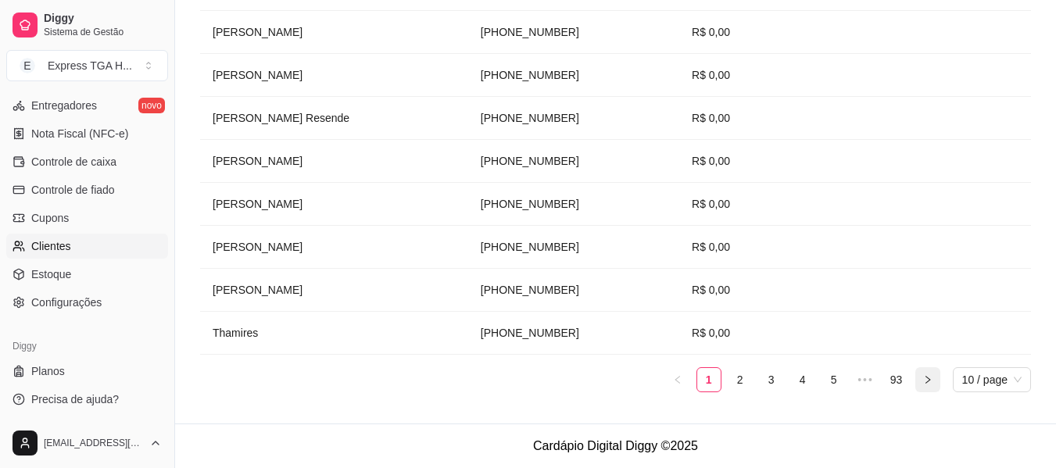
click at [925, 379] on icon "right" at bounding box center [927, 379] width 9 height 9
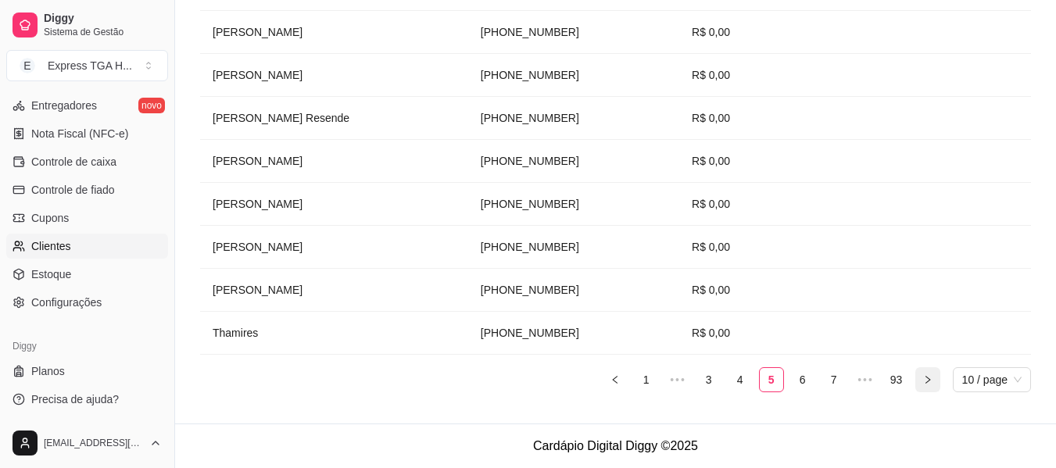
click at [925, 379] on icon "right" at bounding box center [927, 379] width 9 height 9
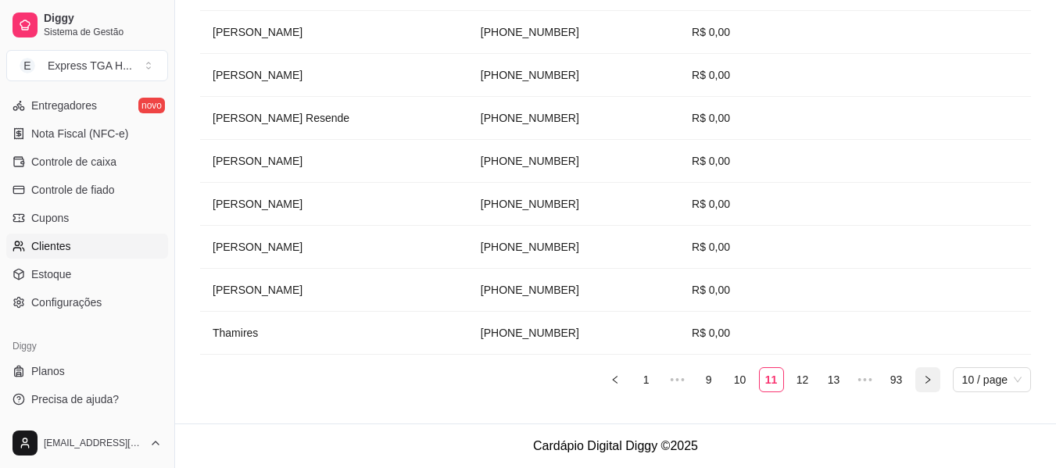
click at [925, 379] on icon "right" at bounding box center [927, 379] width 9 height 9
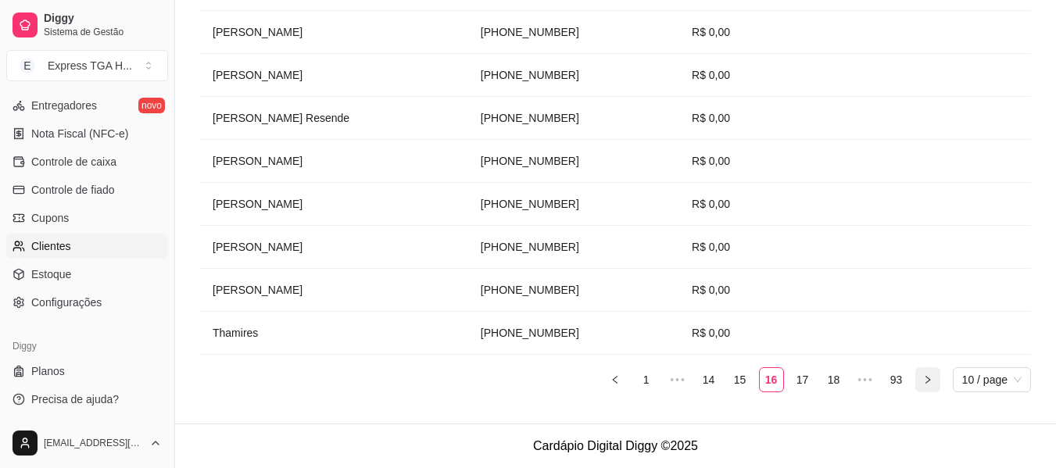
click at [925, 379] on icon "right" at bounding box center [927, 379] width 9 height 9
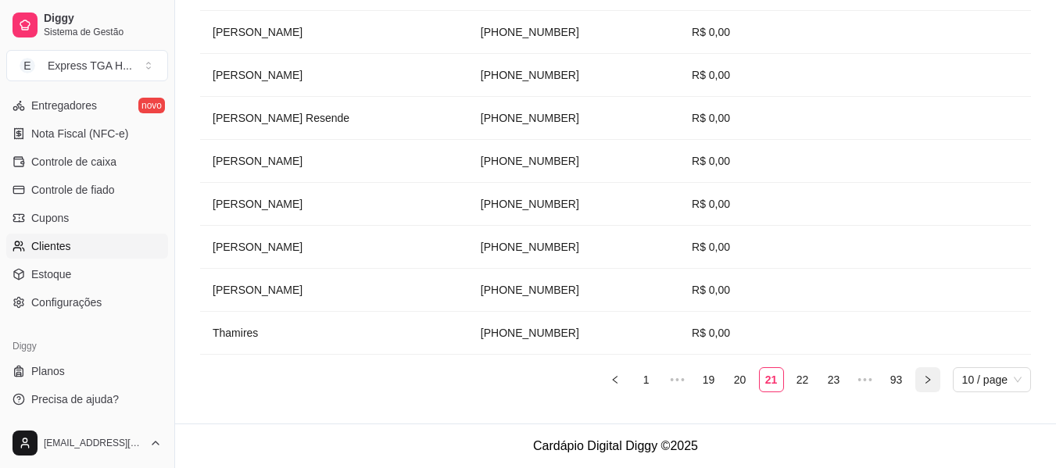
click at [925, 379] on icon "right" at bounding box center [927, 379] width 9 height 9
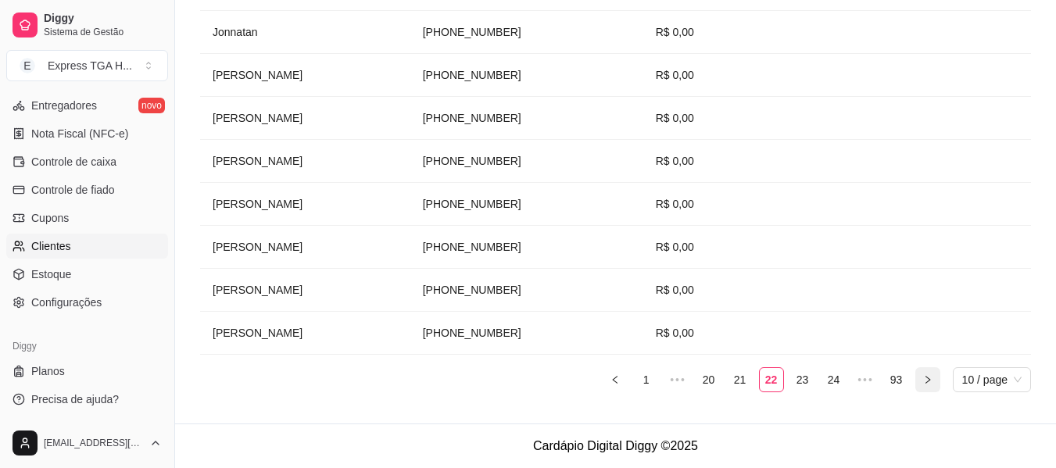
click at [925, 379] on icon "right" at bounding box center [927, 379] width 9 height 9
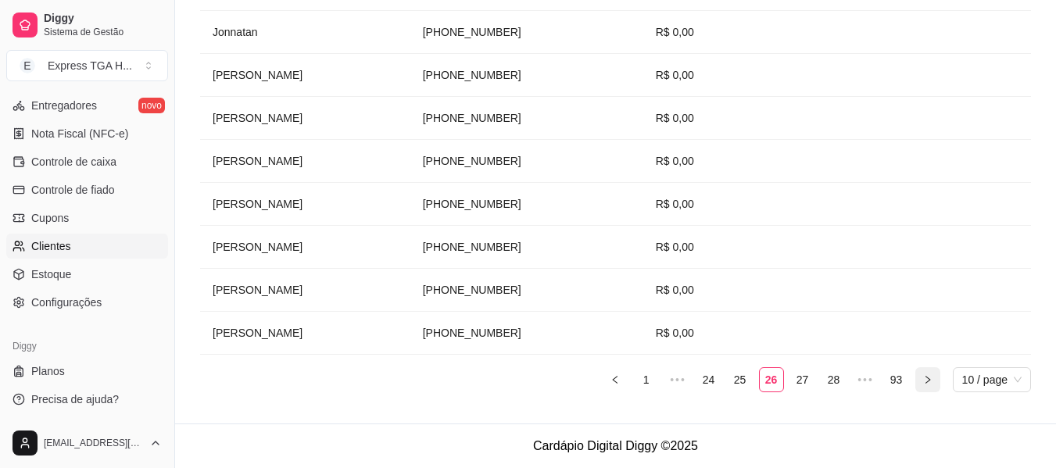
click at [925, 379] on icon "right" at bounding box center [927, 379] width 9 height 9
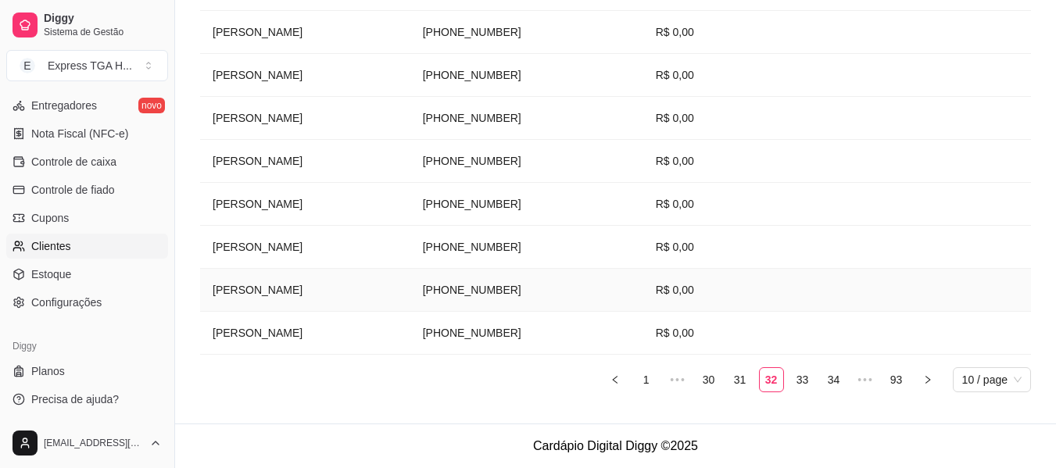
drag, startPoint x: 450, startPoint y: 292, endPoint x: 577, endPoint y: 296, distance: 126.7
click at [577, 296] on tr "[PERSON_NAME] [PHONE_NUMBER] R$ 0,00" at bounding box center [615, 290] width 831 height 43
drag, startPoint x: 458, startPoint y: 159, endPoint x: 568, endPoint y: 152, distance: 110.5
click at [568, 152] on td "[PHONE_NUMBER]" at bounding box center [526, 161] width 233 height 43
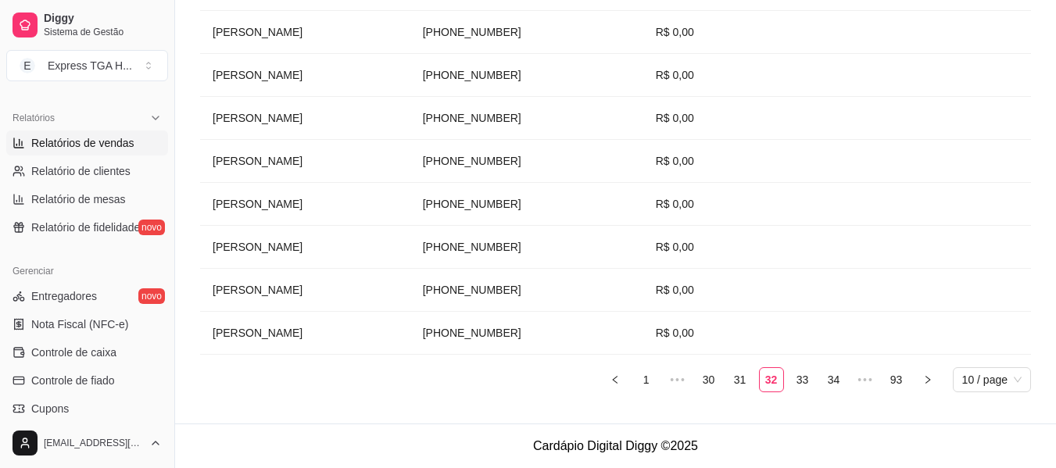
scroll to position [422, 0]
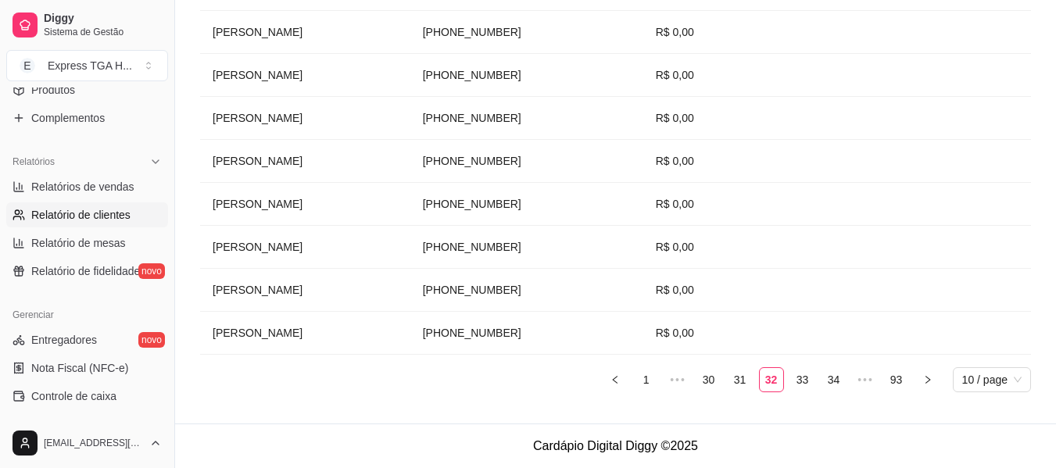
click at [83, 220] on span "Relatório de clientes" at bounding box center [80, 215] width 99 height 16
select select "30"
select select "HIGHEST_TOTAL_SPENT_WITH_ORDERS"
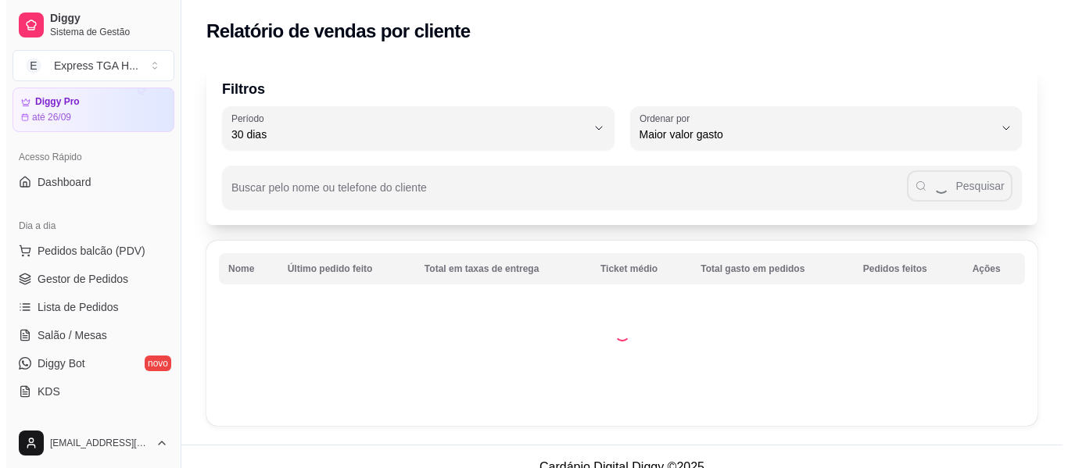
scroll to position [31, 0]
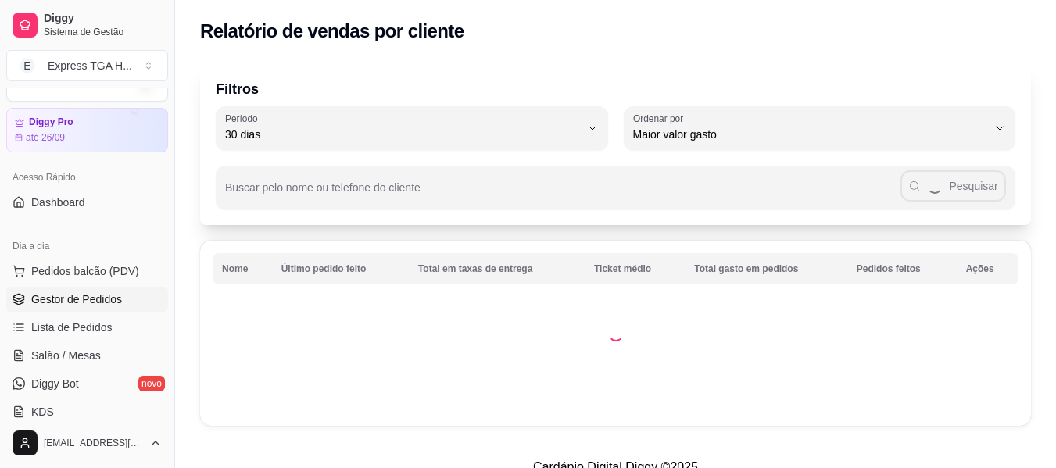
click at [84, 298] on span "Gestor de Pedidos" at bounding box center [76, 300] width 91 height 16
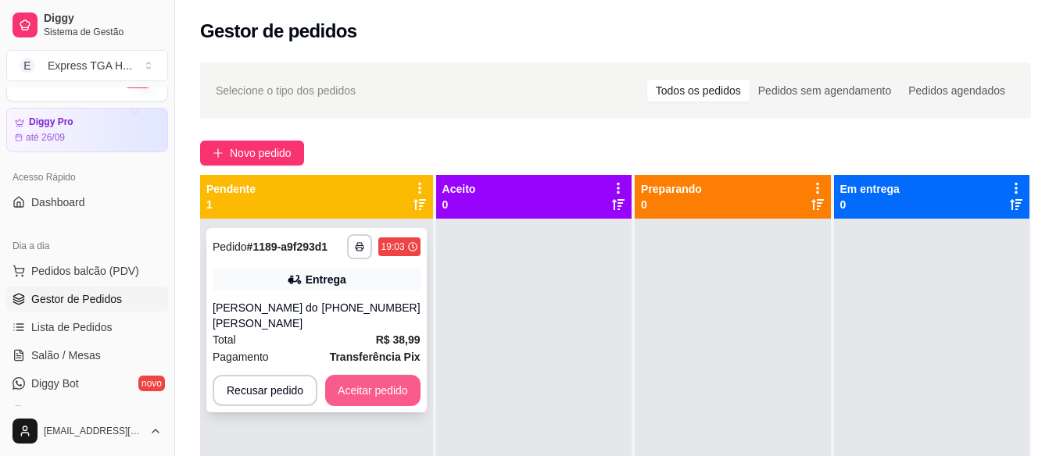
click at [382, 375] on button "Aceitar pedido" at bounding box center [372, 390] width 95 height 31
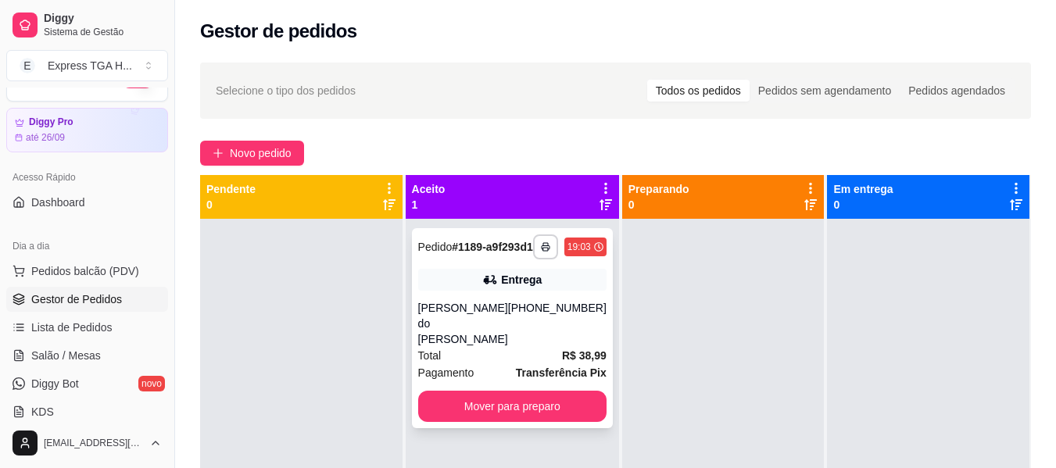
click at [539, 319] on div "[PHONE_NUMBER]" at bounding box center [557, 323] width 98 height 47
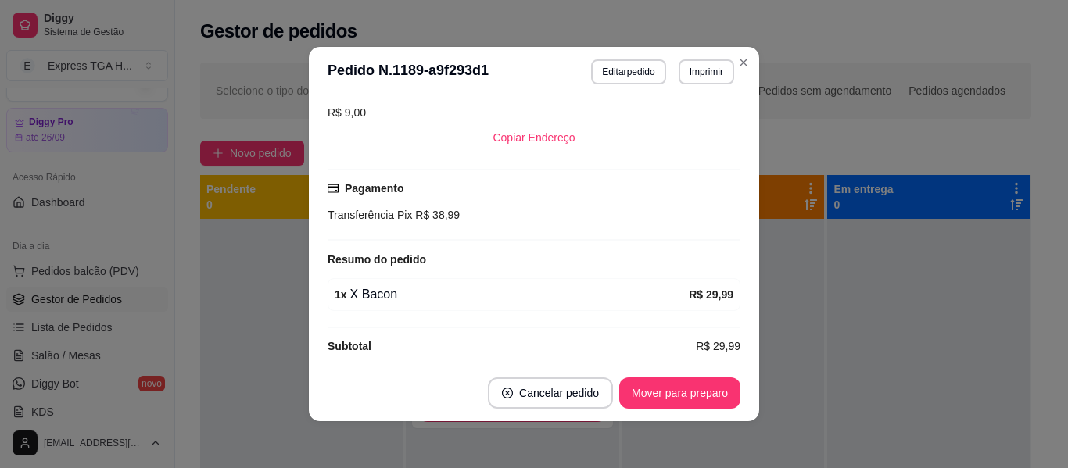
scroll to position [352, 0]
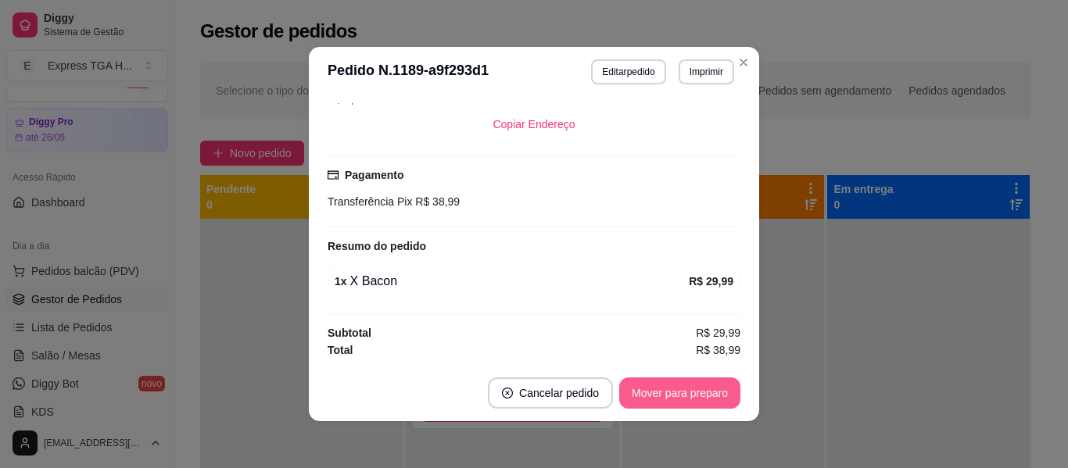
click at [671, 399] on button "Mover para preparo" at bounding box center [679, 393] width 121 height 31
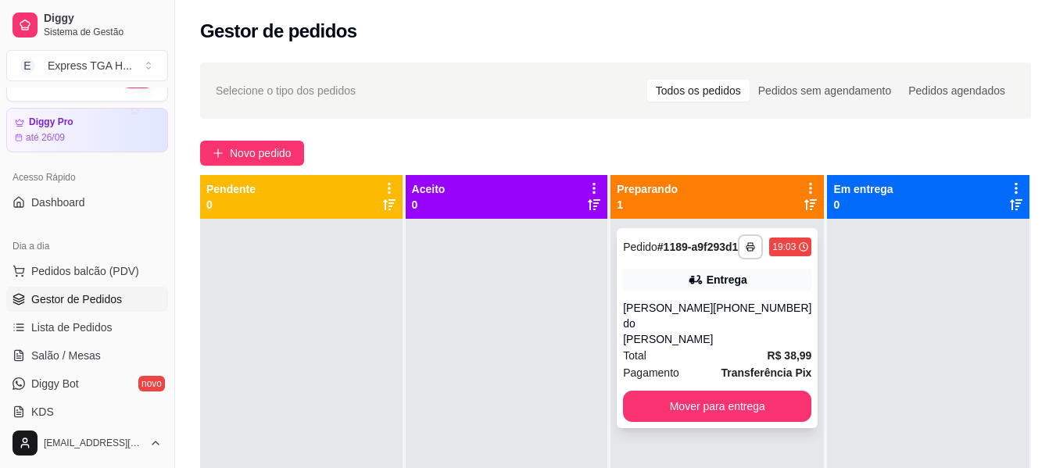
click at [729, 288] on div "Entrega" at bounding box center [727, 280] width 41 height 16
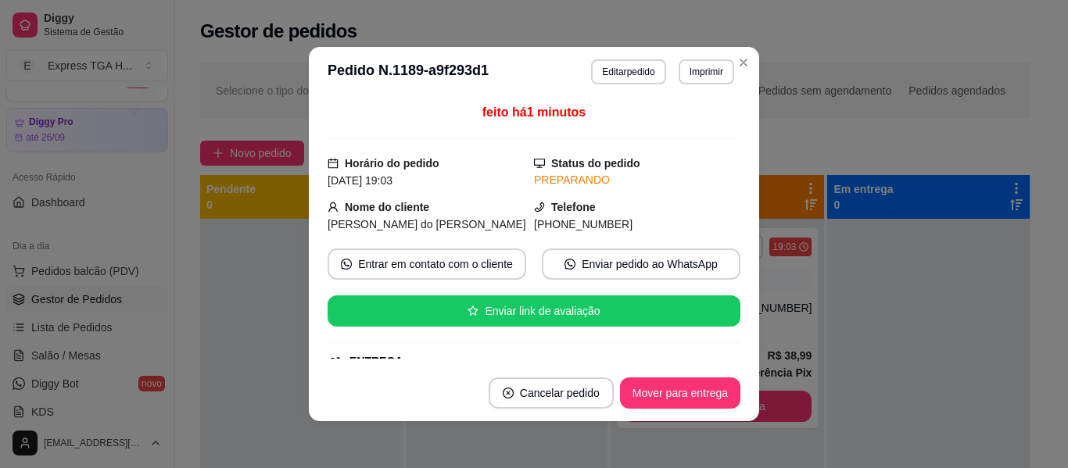
click at [553, 223] on span "[PHONE_NUMBER]" at bounding box center [583, 224] width 98 height 13
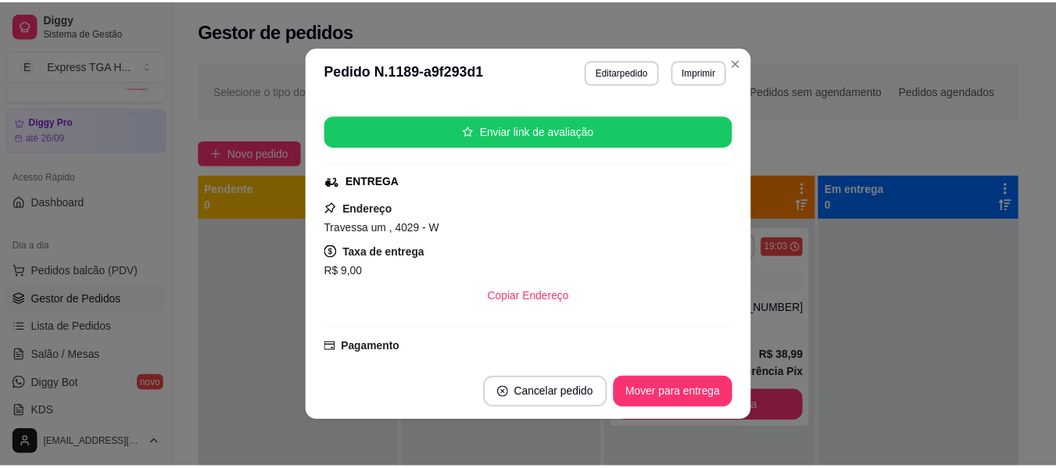
scroll to position [117, 0]
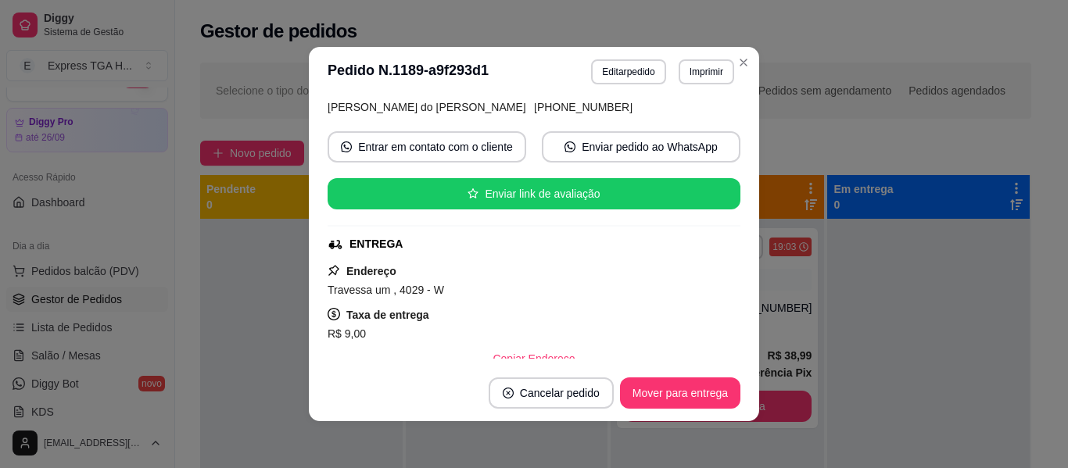
click at [396, 281] on div "Travessa um , 4029 - W" at bounding box center [534, 290] width 413 height 19
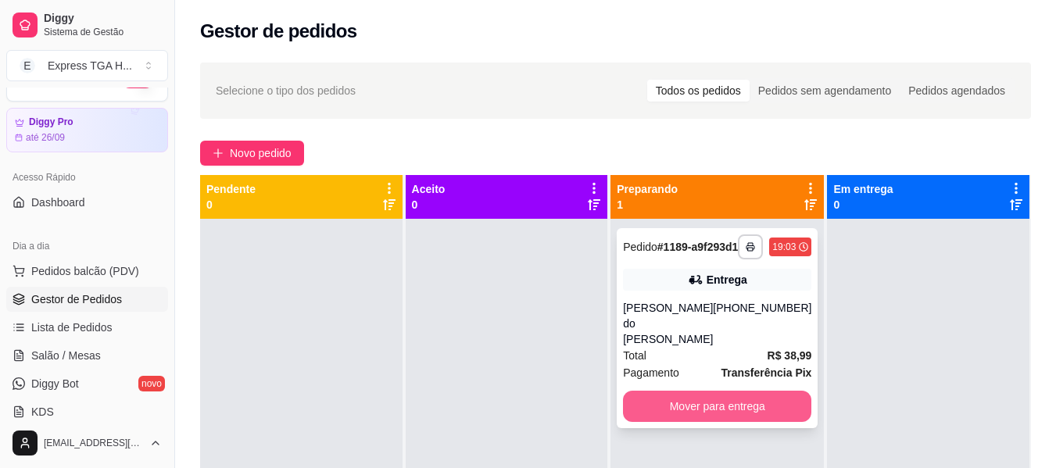
click at [714, 405] on button "Mover para entrega" at bounding box center [717, 406] width 188 height 31
